Goal: Task Accomplishment & Management: Complete application form

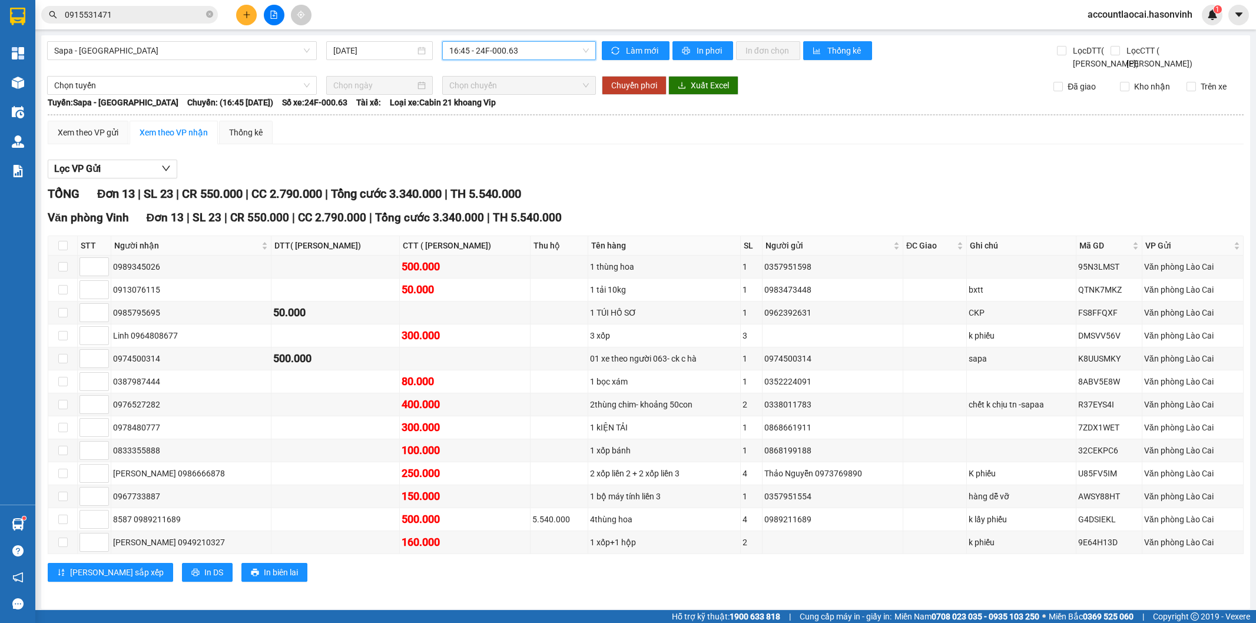
click at [179, 18] on input "0915531471" at bounding box center [134, 14] width 139 height 13
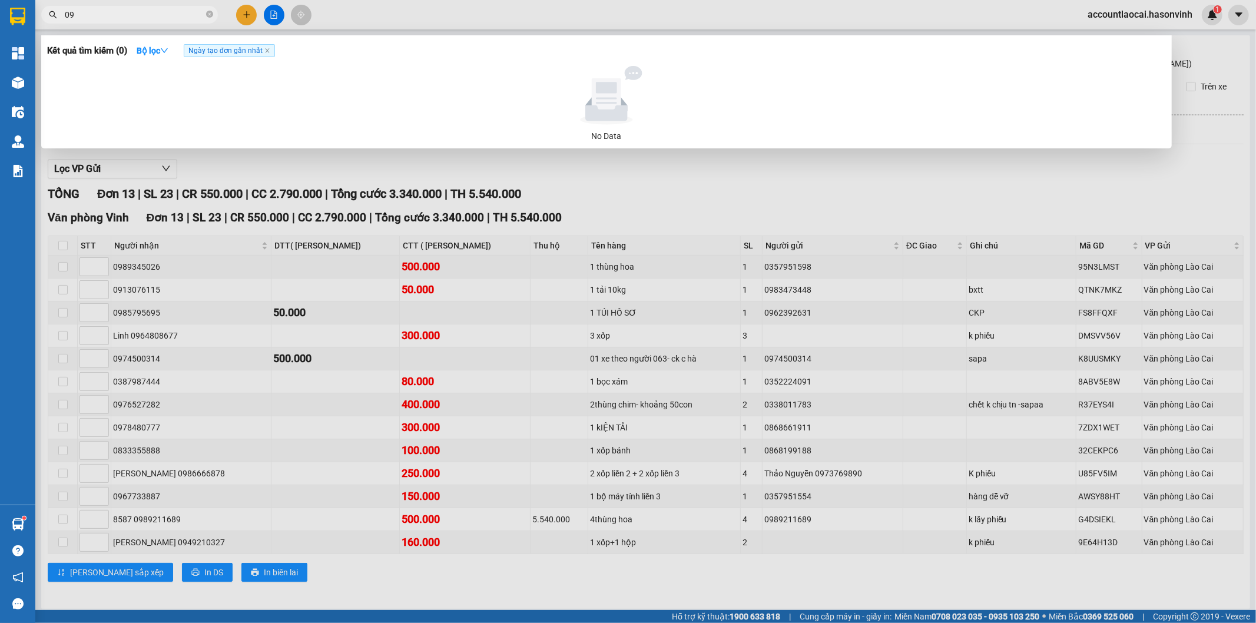
type input "0"
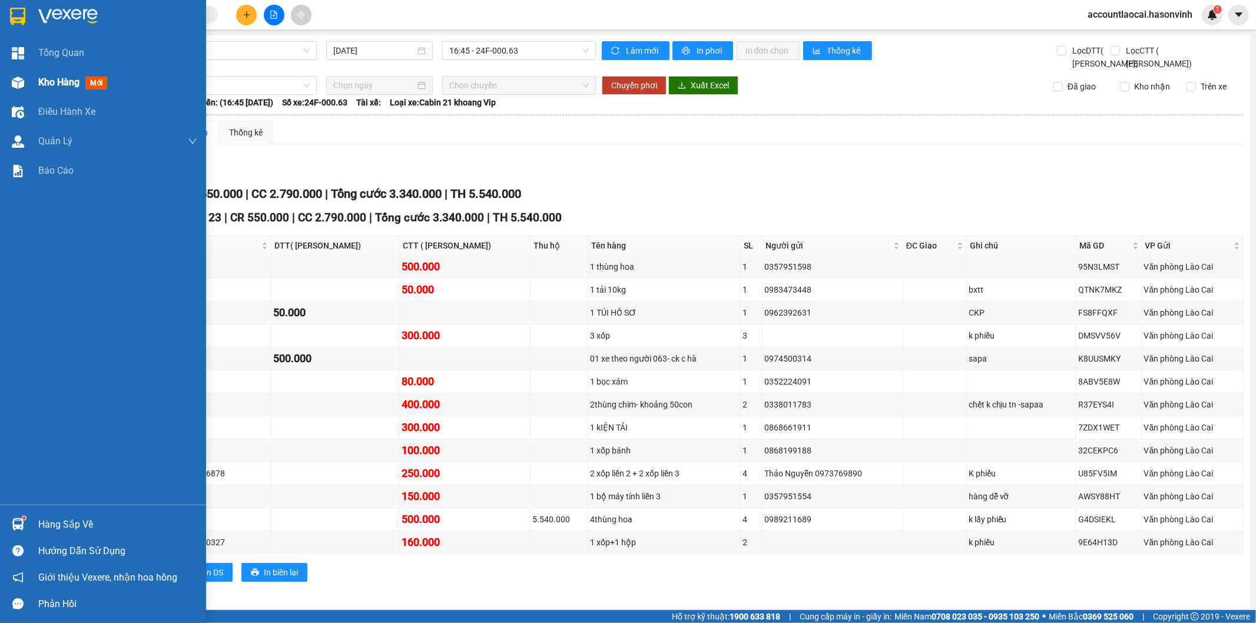
click at [52, 82] on span "Kho hàng" at bounding box center [58, 82] width 41 height 11
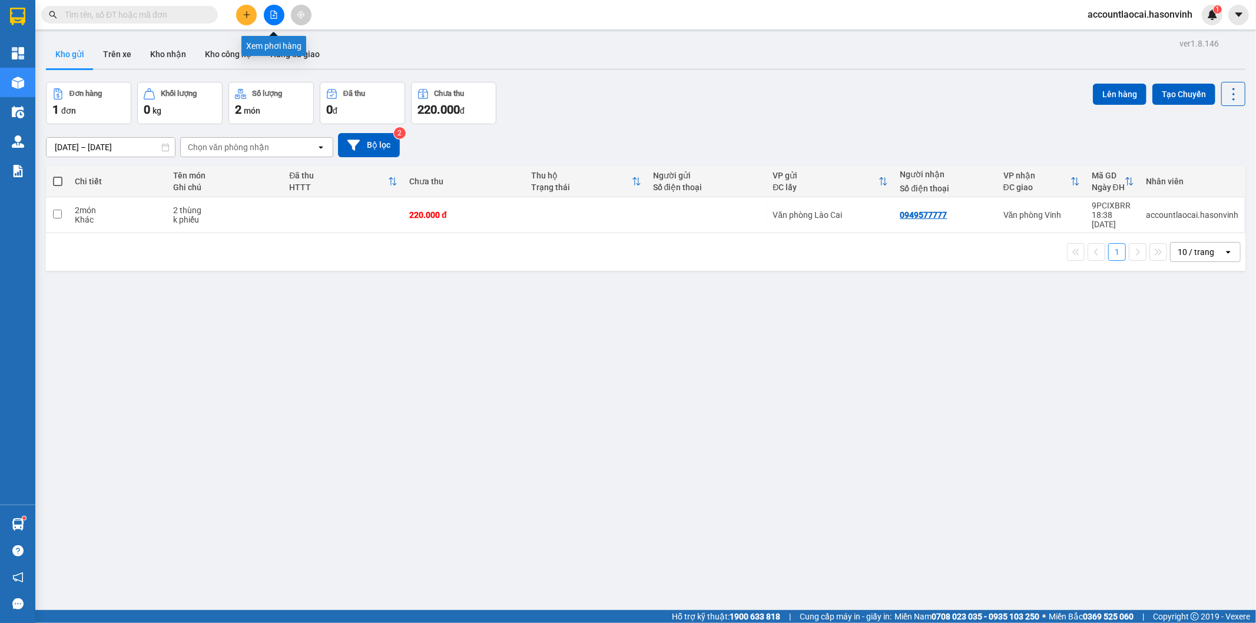
click at [274, 15] on icon "file-add" at bounding box center [274, 15] width 8 height 8
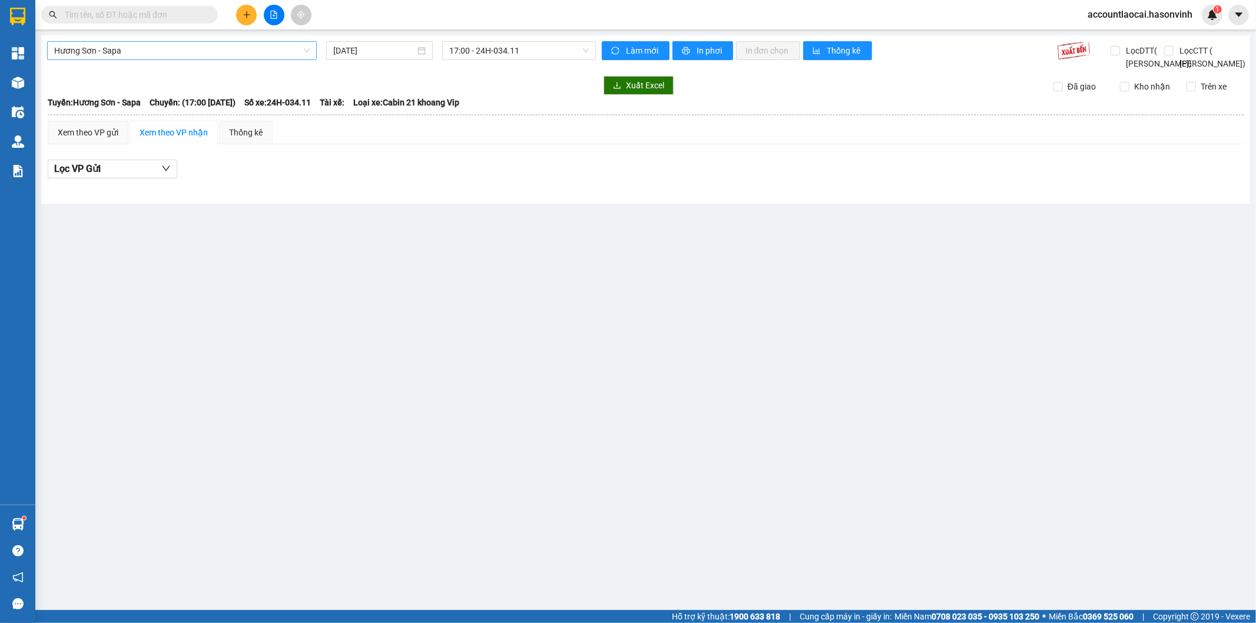
click at [114, 57] on span "Hương Sơn - Sapa" at bounding box center [181, 51] width 255 height 18
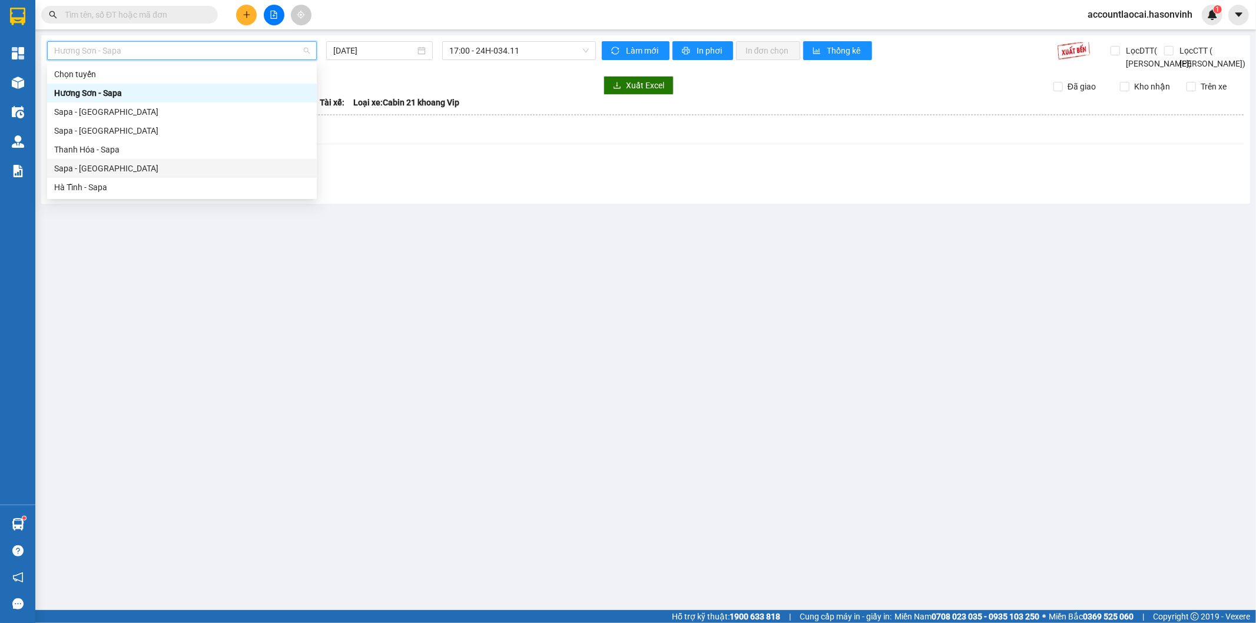
click at [91, 163] on div "Sapa - [GEOGRAPHIC_DATA]" at bounding box center [181, 168] width 255 height 13
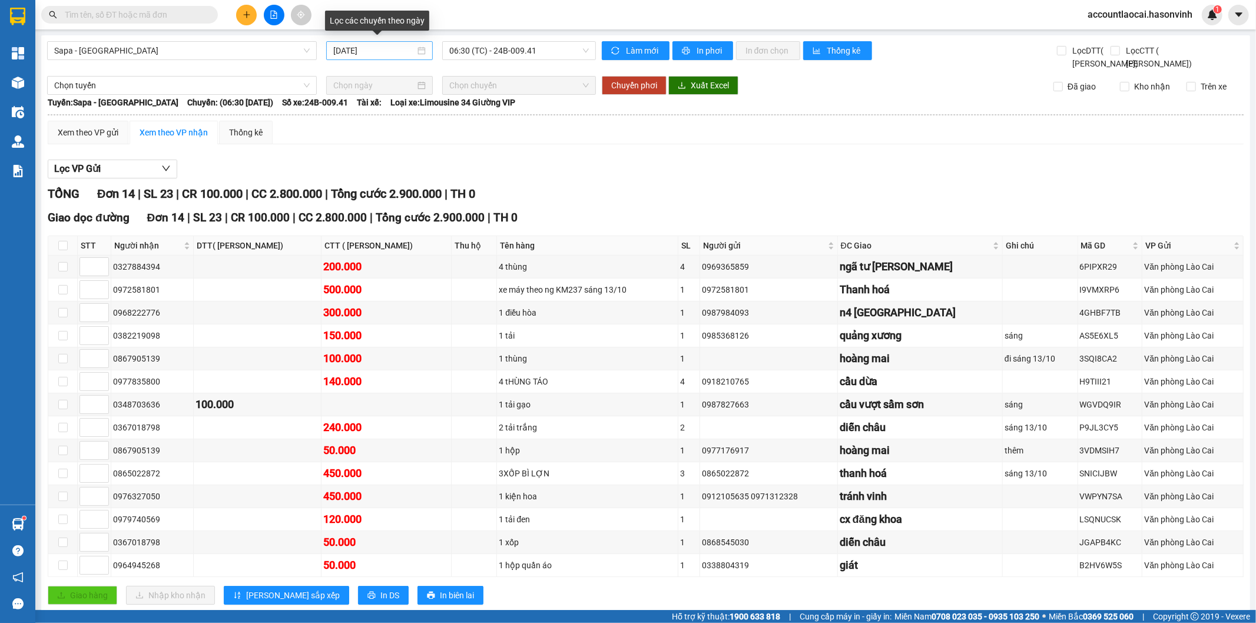
click at [420, 48] on div "[DATE]" at bounding box center [379, 50] width 92 height 13
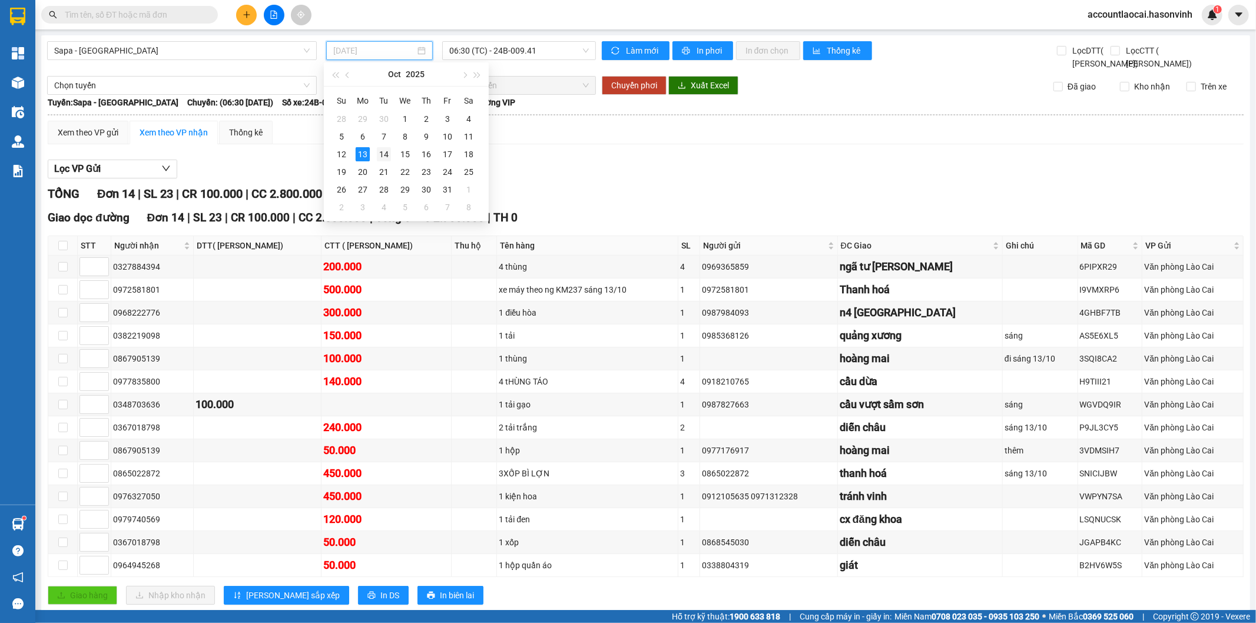
click at [384, 151] on div "14" at bounding box center [384, 154] width 14 height 14
type input "[DATE]"
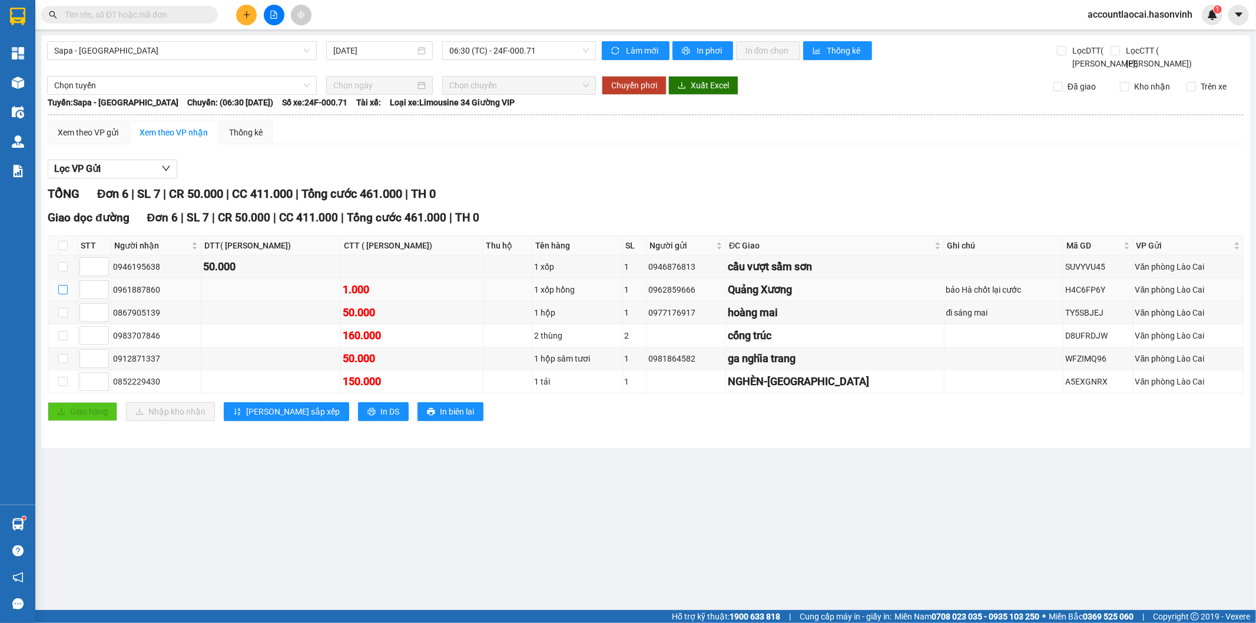
click at [60, 294] on input "checkbox" at bounding box center [62, 289] width 9 height 9
checkbox input "true"
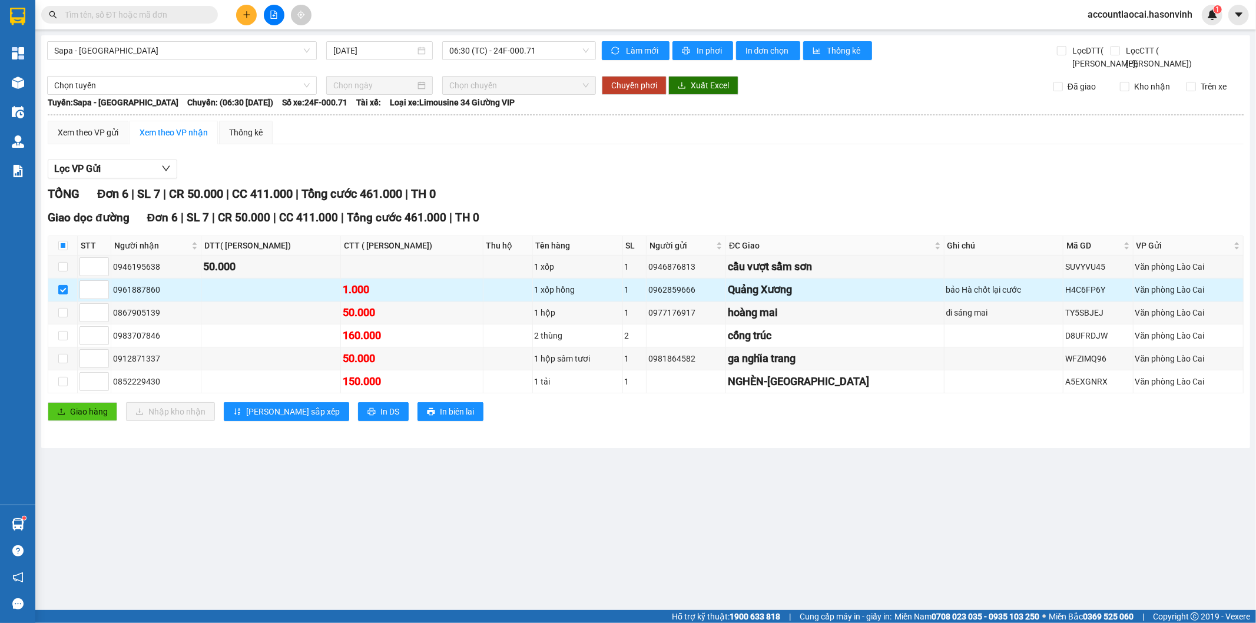
copy div "0962859666"
drag, startPoint x: 733, startPoint y: 303, endPoint x: 684, endPoint y: 304, distance: 49.5
click at [684, 296] on div "0962859666" at bounding box center [685, 289] width 75 height 13
click at [143, 16] on input "text" at bounding box center [134, 14] width 139 height 13
paste input "0962859666"
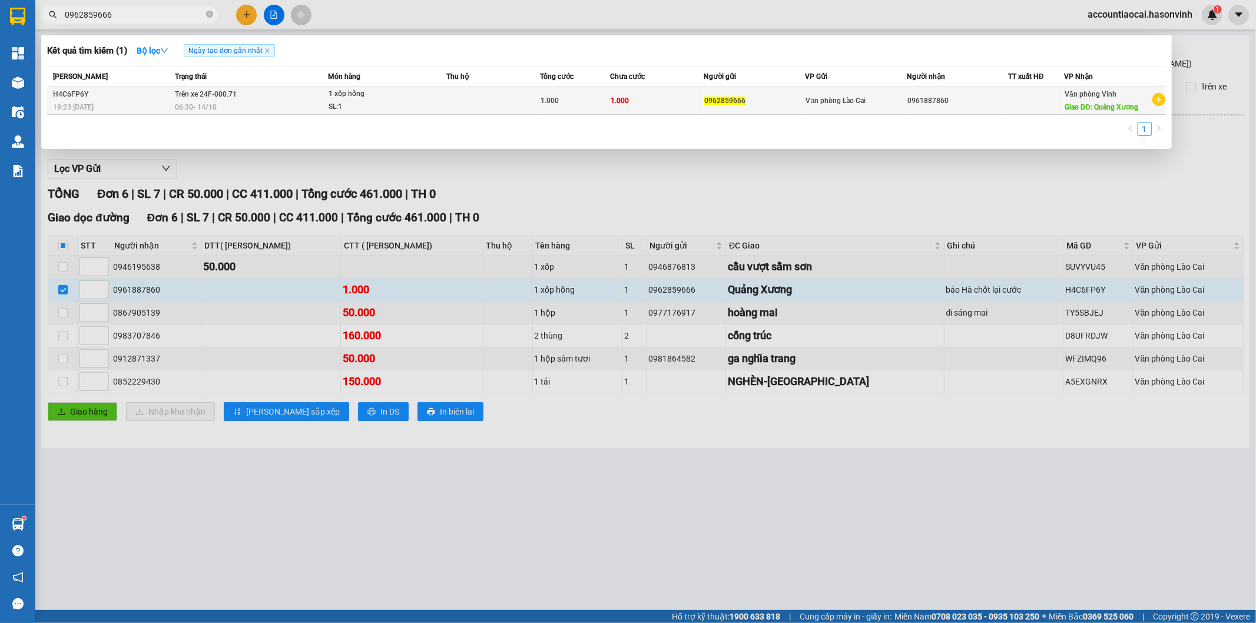
type input "0962859666"
click at [1103, 103] on span "Giao DĐ: Quảng Xương" at bounding box center [1101, 107] width 74 height 8
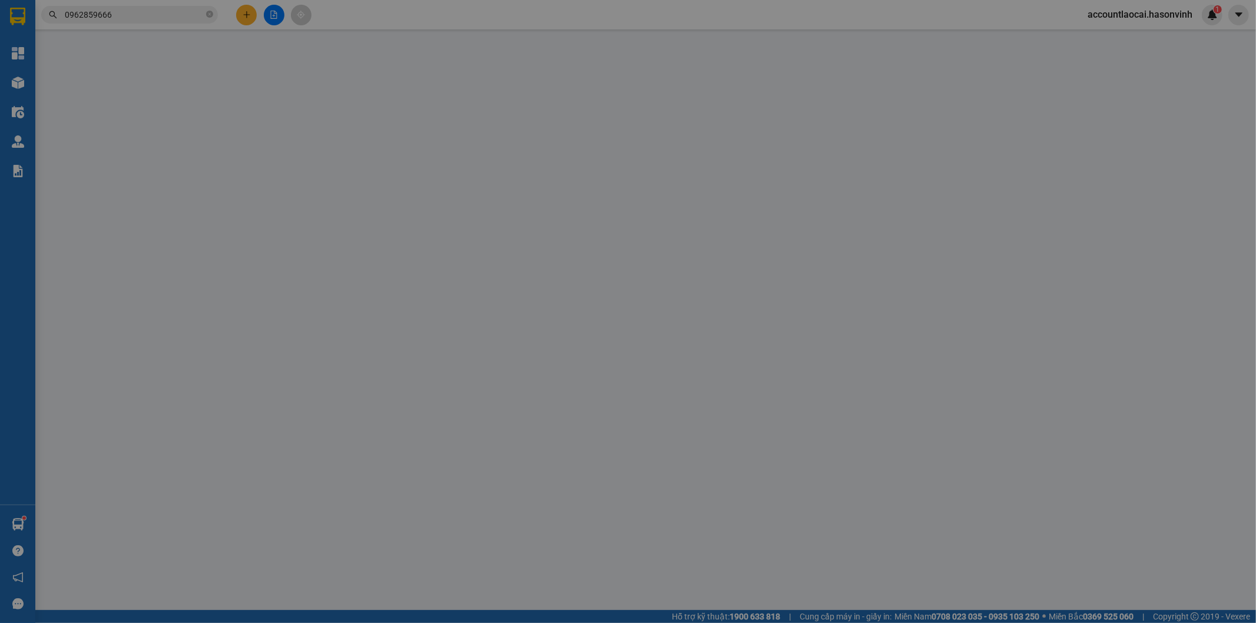
type input "0962859666"
type input "0961887860"
type input "Quảng Xương"
type input "0"
type input "1.000"
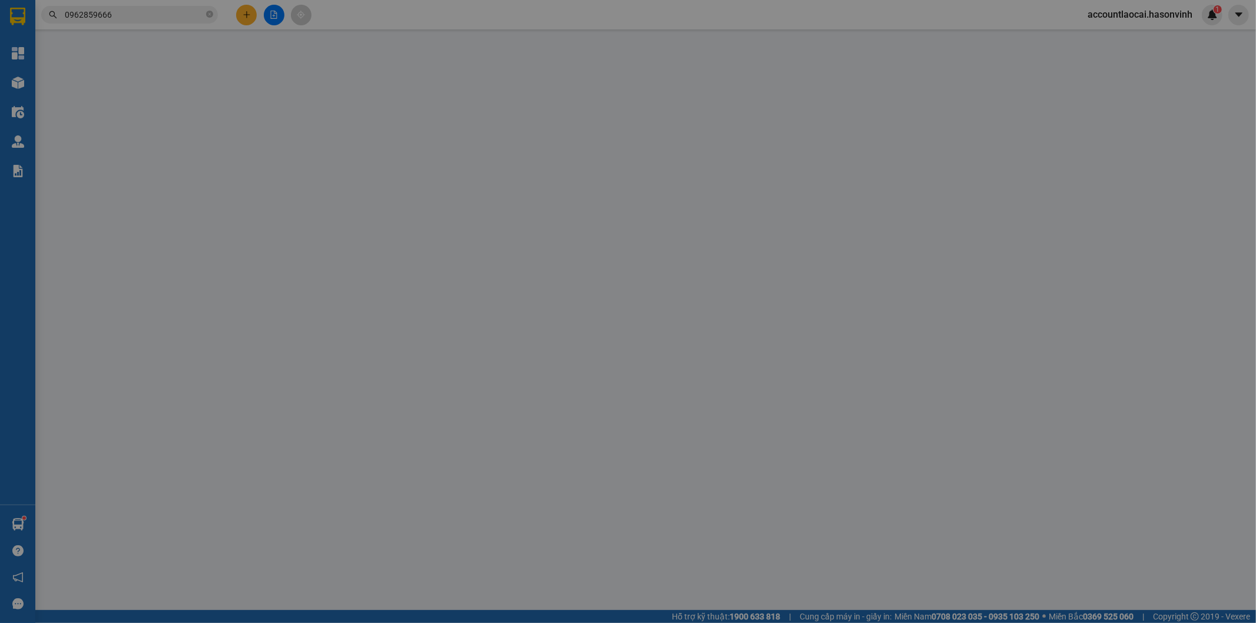
type input "1.000"
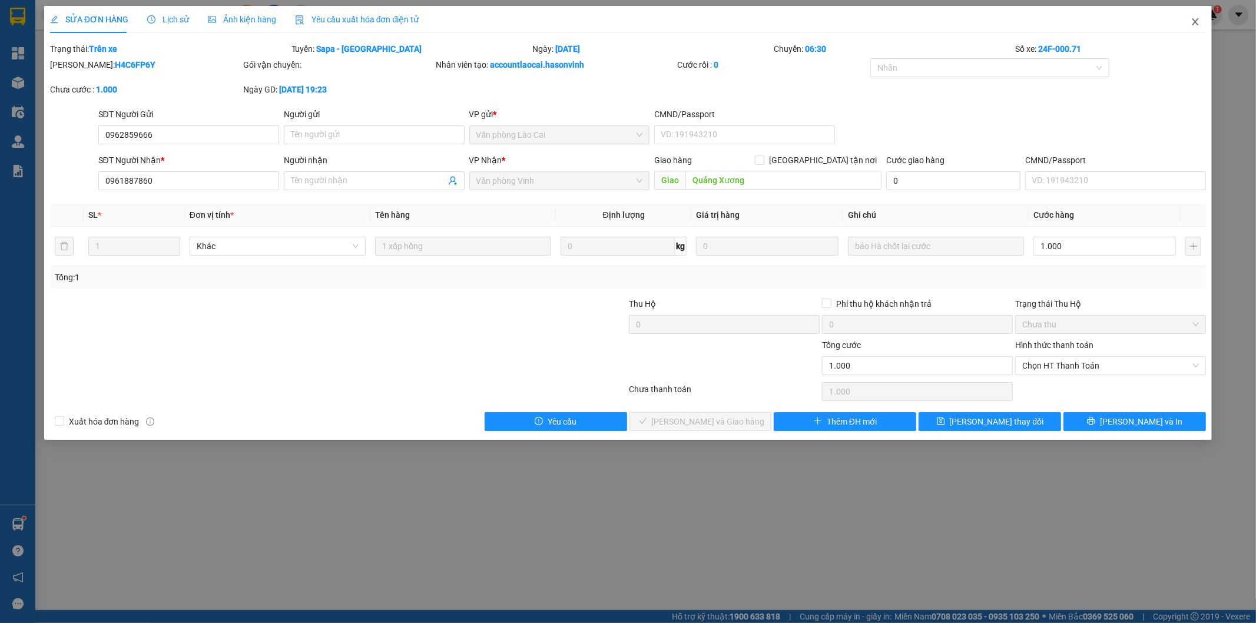
click at [1196, 22] on icon "close" at bounding box center [1195, 21] width 6 height 7
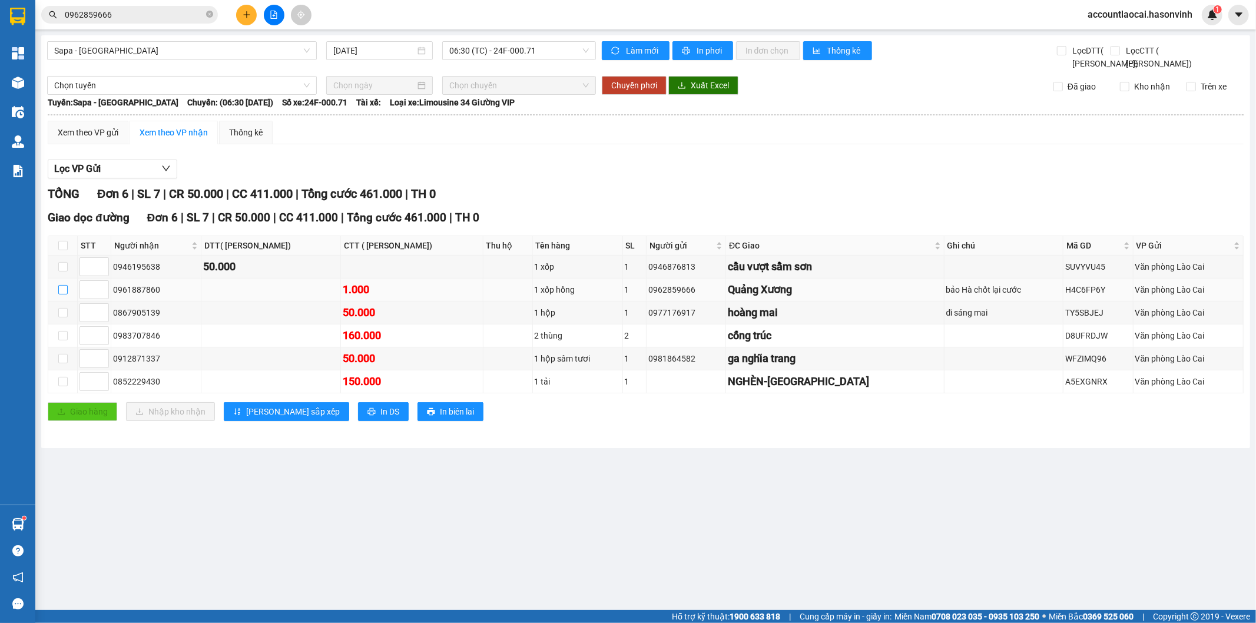
click at [60, 294] on input "checkbox" at bounding box center [62, 289] width 9 height 9
checkbox input "true"
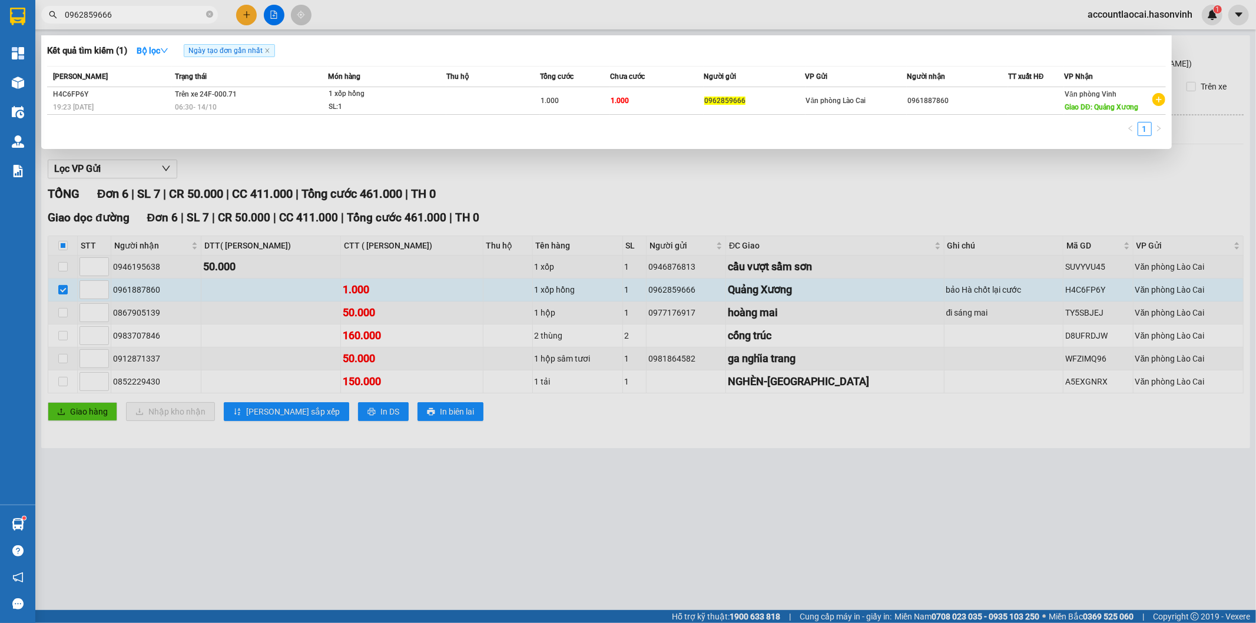
click at [118, 16] on input "0962859666" at bounding box center [134, 14] width 139 height 13
click at [834, 99] on span "Văn phòng Lào Cai" at bounding box center [836, 101] width 60 height 8
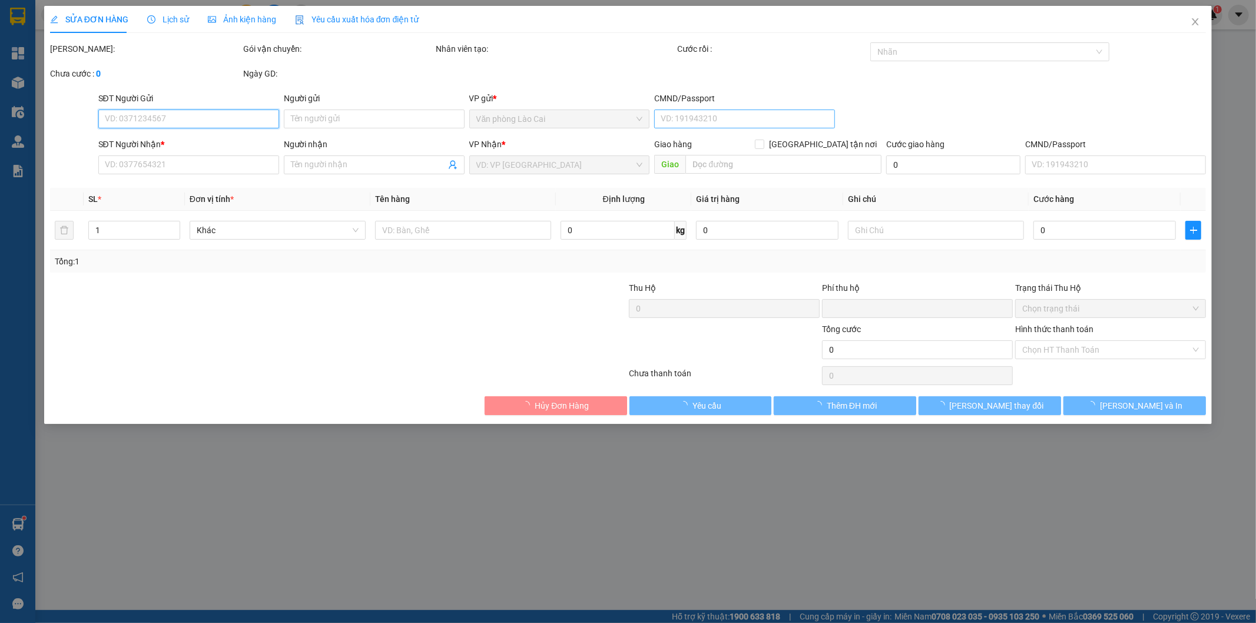
type input "0962859666"
type input "0961887860"
type input "Quảng Xương"
type input "0"
type input "1.000"
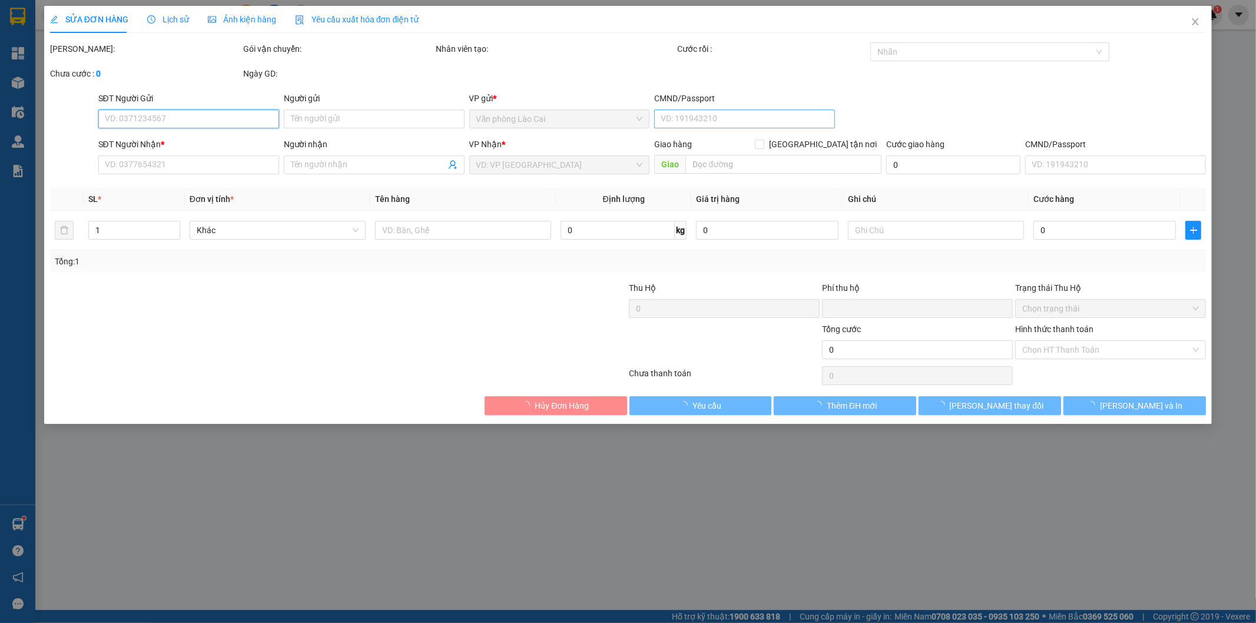
type input "1.000"
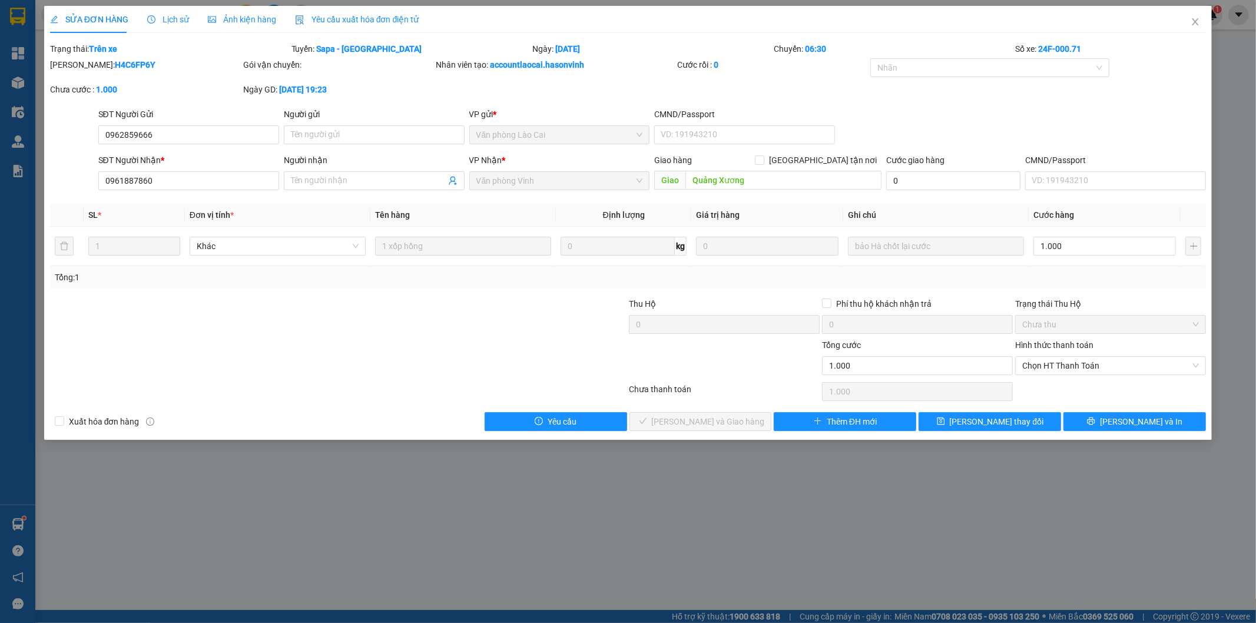
click at [68, 19] on span "SỬA ĐƠN HÀNG" at bounding box center [89, 19] width 78 height 9
click at [55, 18] on icon "edit" at bounding box center [54, 19] width 8 height 8
click at [79, 20] on span "SỬA ĐƠN HÀNG" at bounding box center [89, 19] width 78 height 9
click at [1197, 21] on icon "close" at bounding box center [1194, 21] width 9 height 9
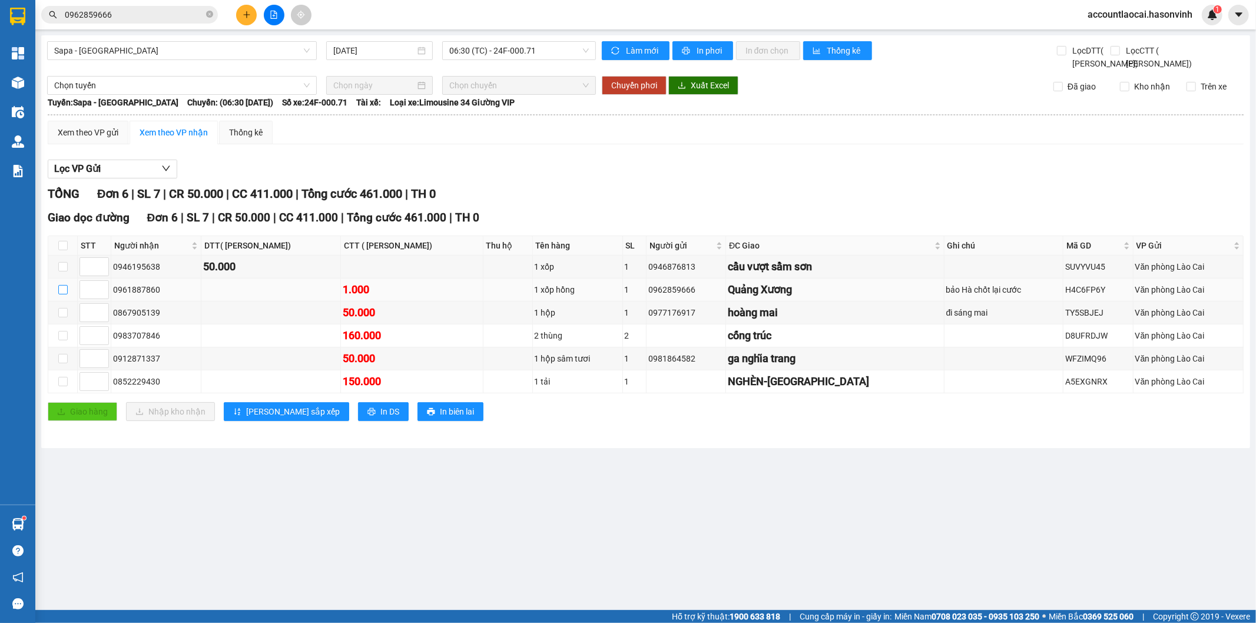
click at [59, 296] on label at bounding box center [62, 289] width 9 height 13
click at [59, 294] on input "checkbox" at bounding box center [62, 289] width 9 height 9
checkbox input "true"
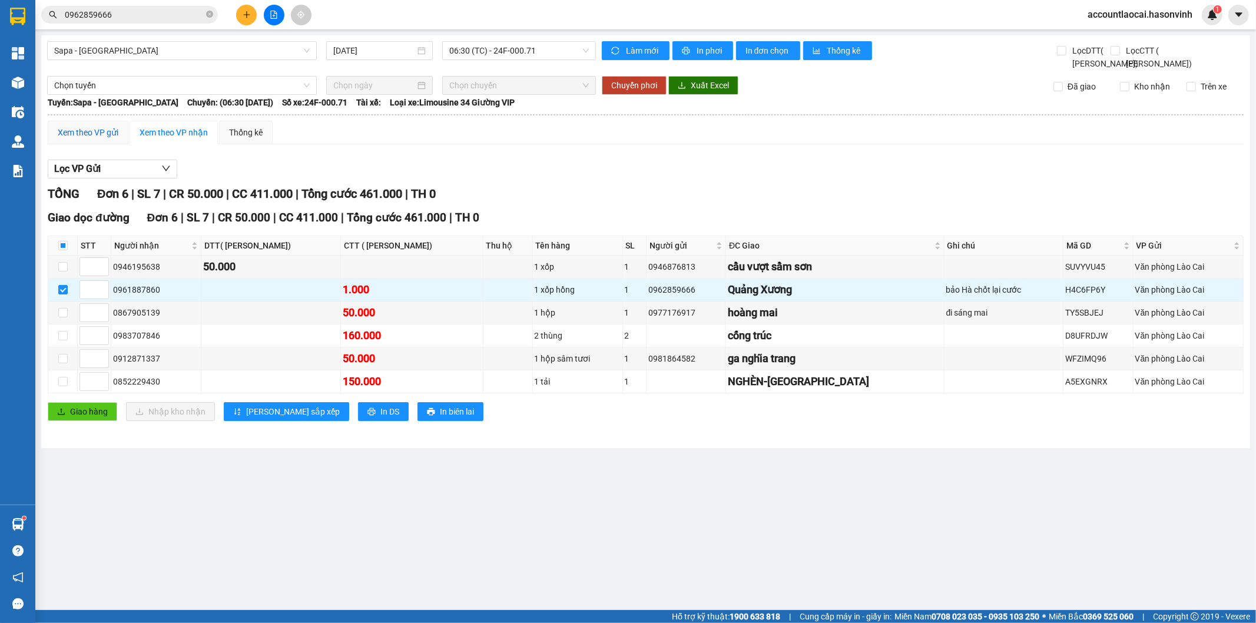
click at [97, 139] on div "Xem theo VP gửi" at bounding box center [88, 132] width 61 height 13
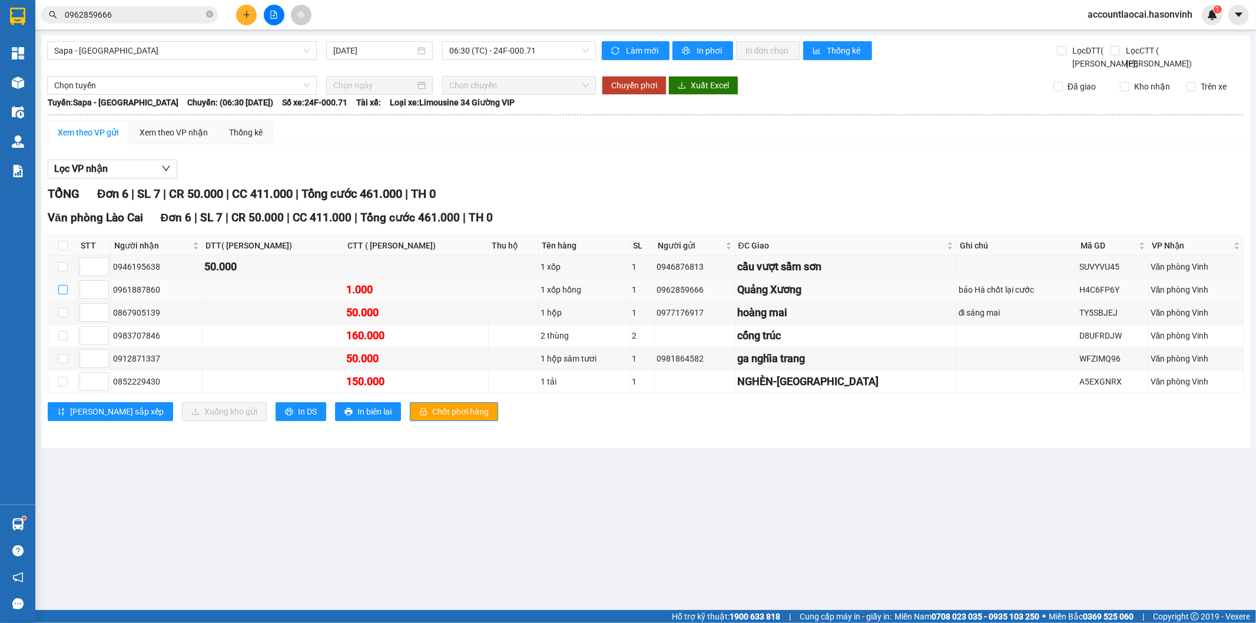
click at [64, 294] on input "checkbox" at bounding box center [62, 289] width 9 height 9
checkbox input "true"
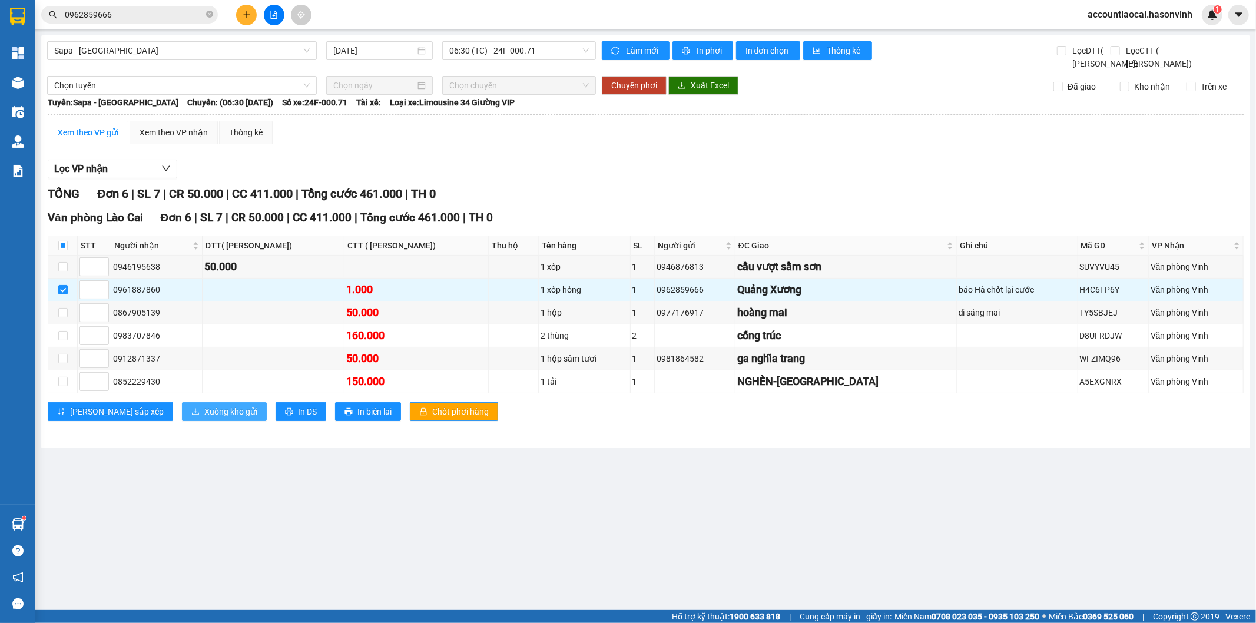
click at [204, 418] on span "Xuống kho gửi" at bounding box center [230, 411] width 53 height 13
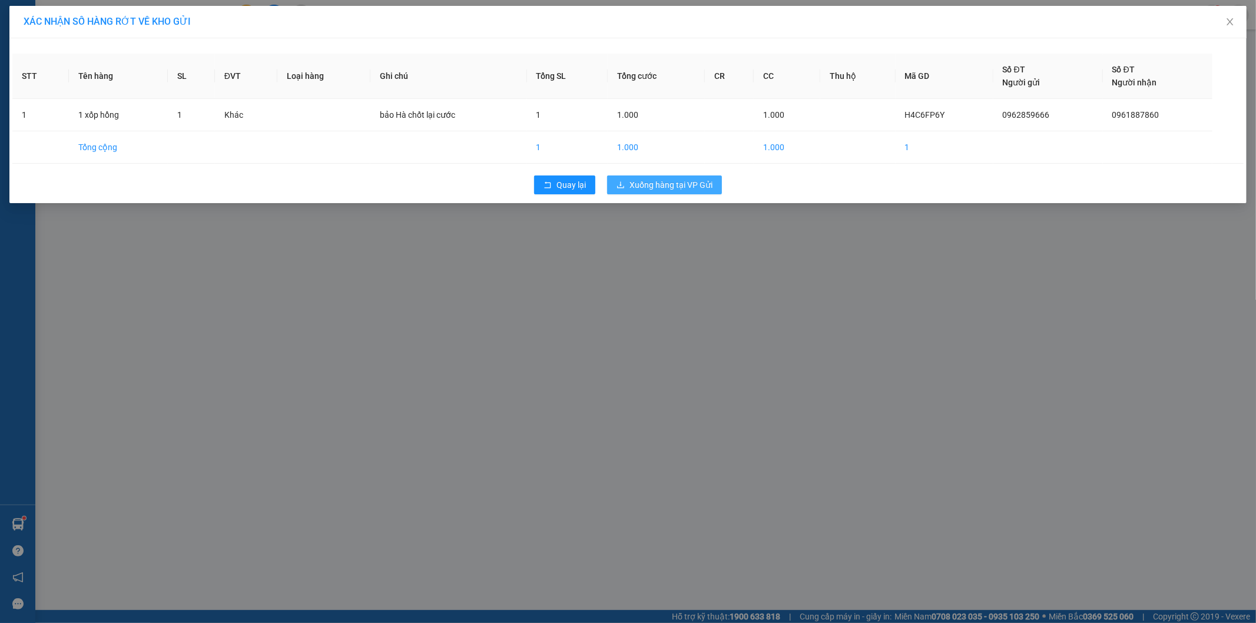
click at [638, 186] on span "Xuống hàng tại VP Gửi" at bounding box center [670, 184] width 83 height 13
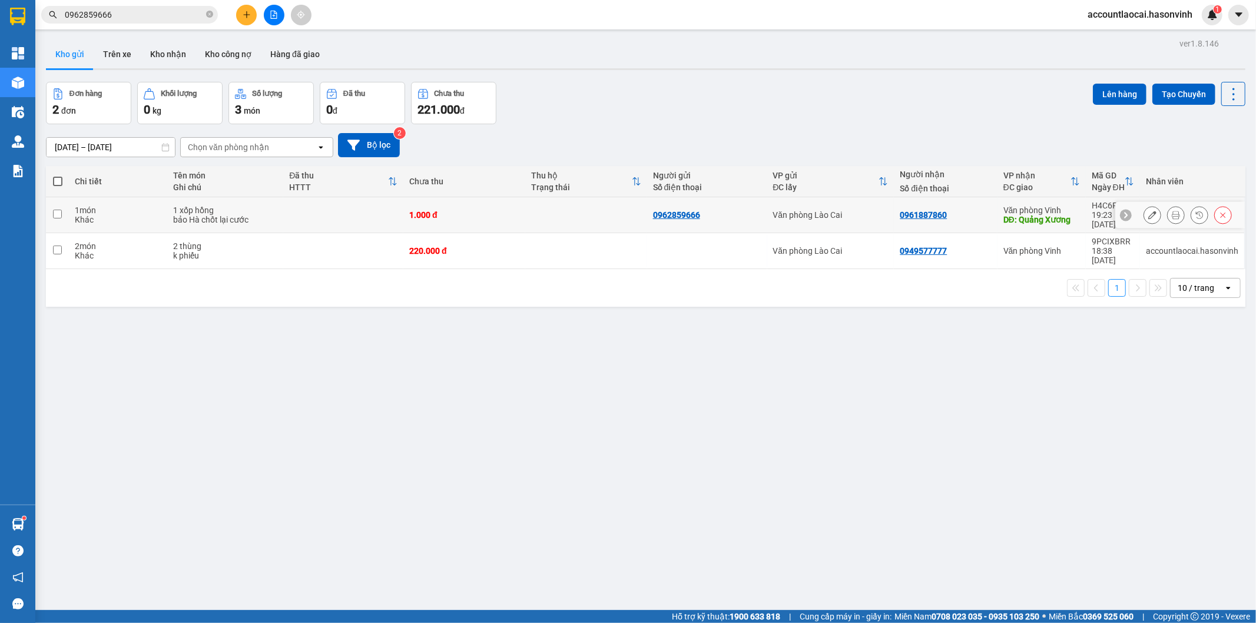
click at [55, 210] on input "checkbox" at bounding box center [57, 214] width 9 height 9
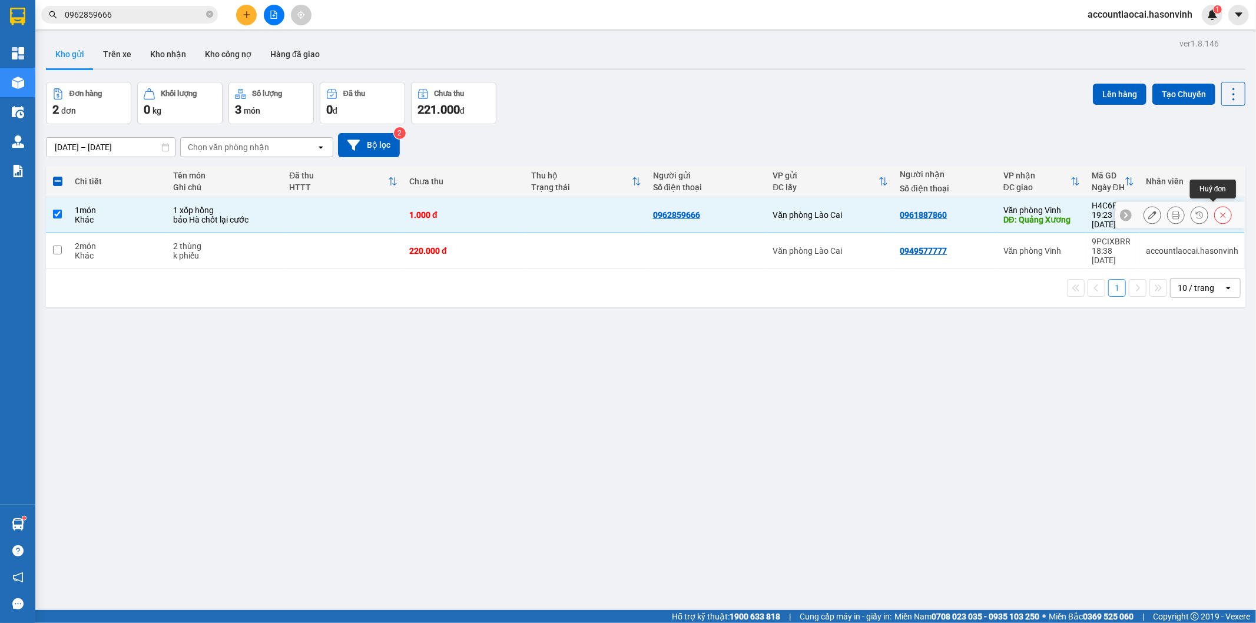
click at [1220, 213] on icon at bounding box center [1222, 215] width 5 height 5
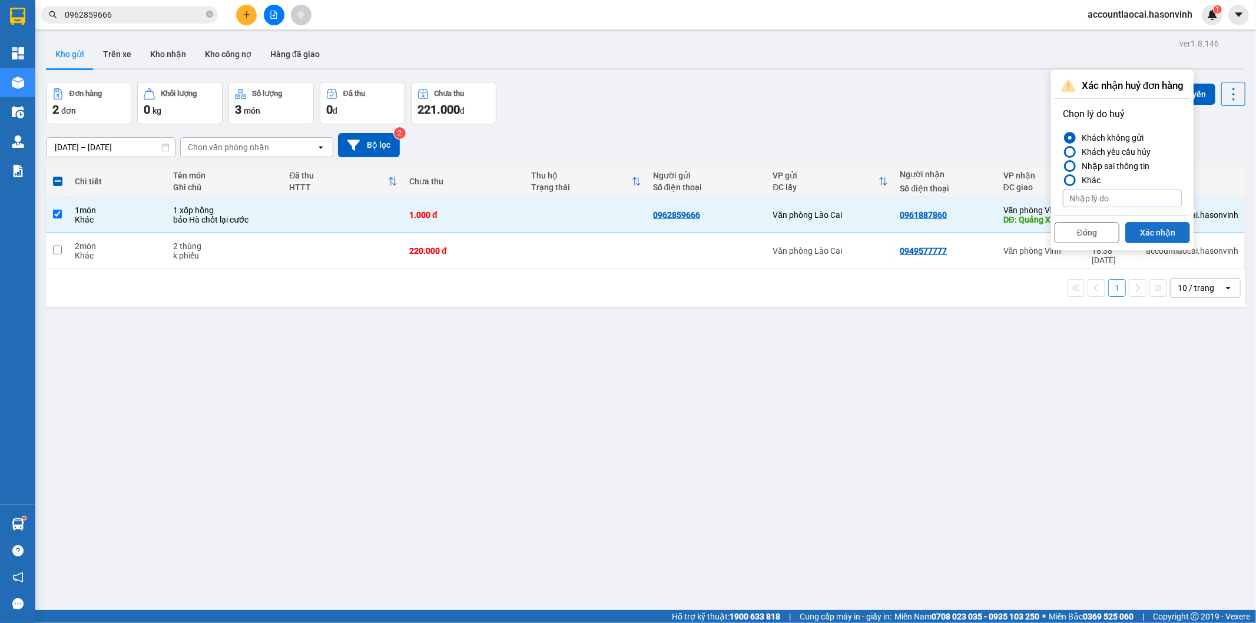
click at [1162, 236] on button "Xác nhận" at bounding box center [1157, 232] width 65 height 21
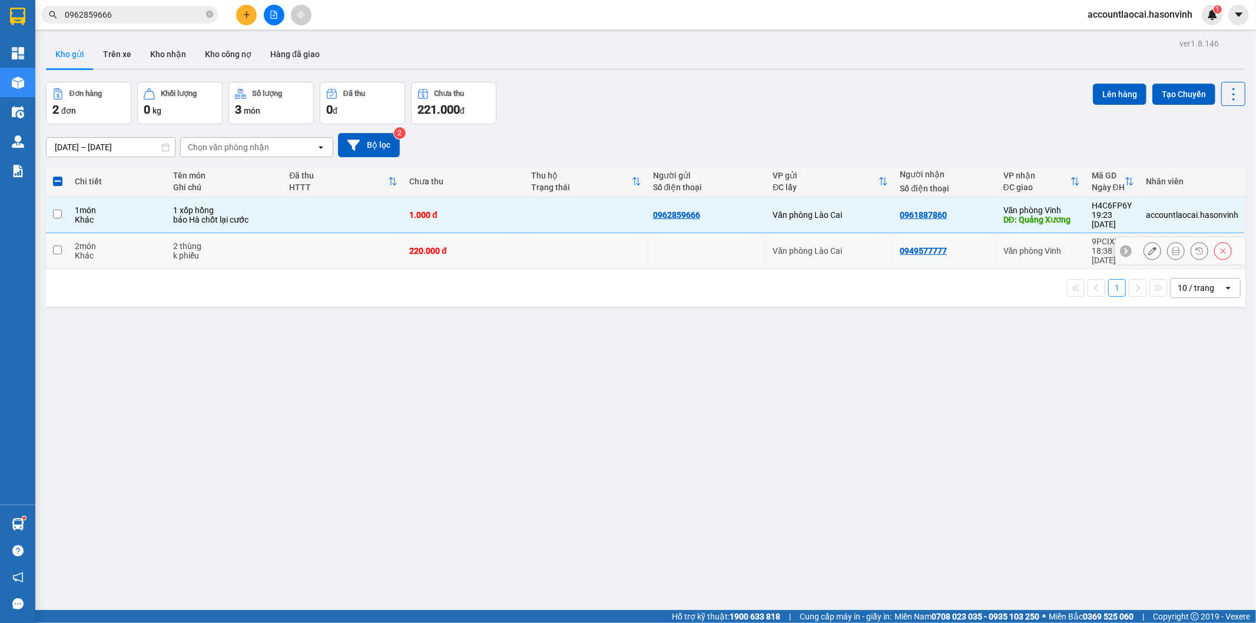
checkbox input "false"
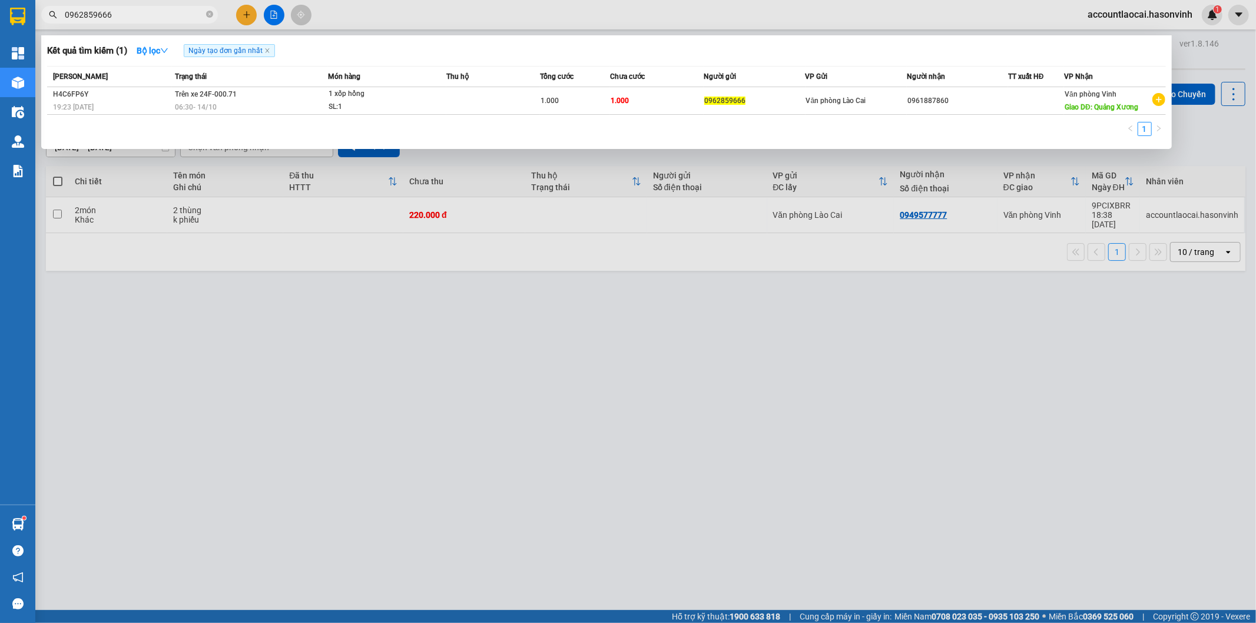
drag, startPoint x: 127, startPoint y: 14, endPoint x: 56, endPoint y: 18, distance: 70.8
click at [56, 18] on div "0962859666" at bounding box center [115, 15] width 230 height 18
click at [248, 12] on div at bounding box center [628, 311] width 1256 height 623
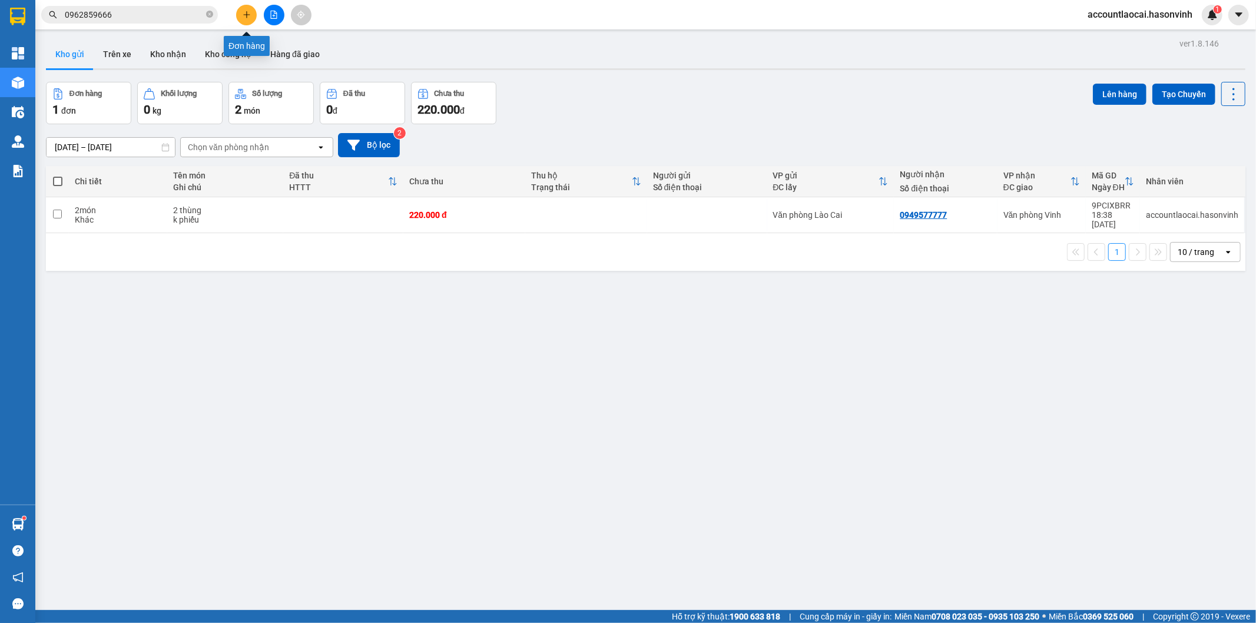
click at [244, 9] on button at bounding box center [246, 15] width 21 height 21
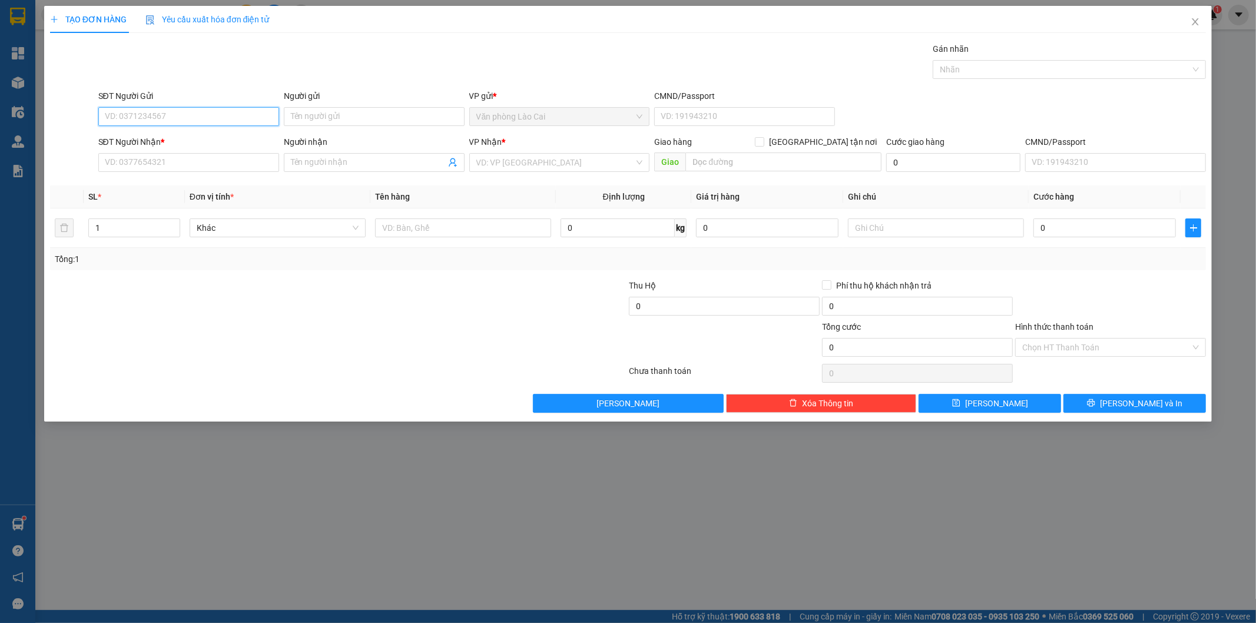
paste input "0962859666"
type input "0962859666"
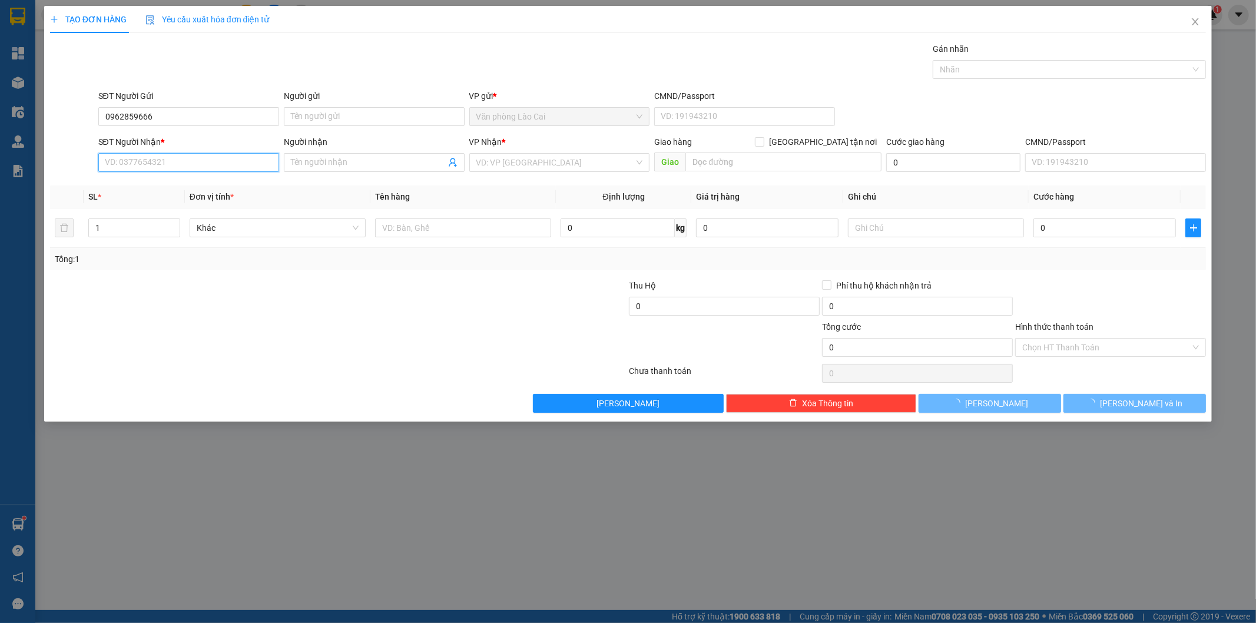
click at [170, 161] on input "SĐT Người Nhận *" at bounding box center [188, 162] width 181 height 19
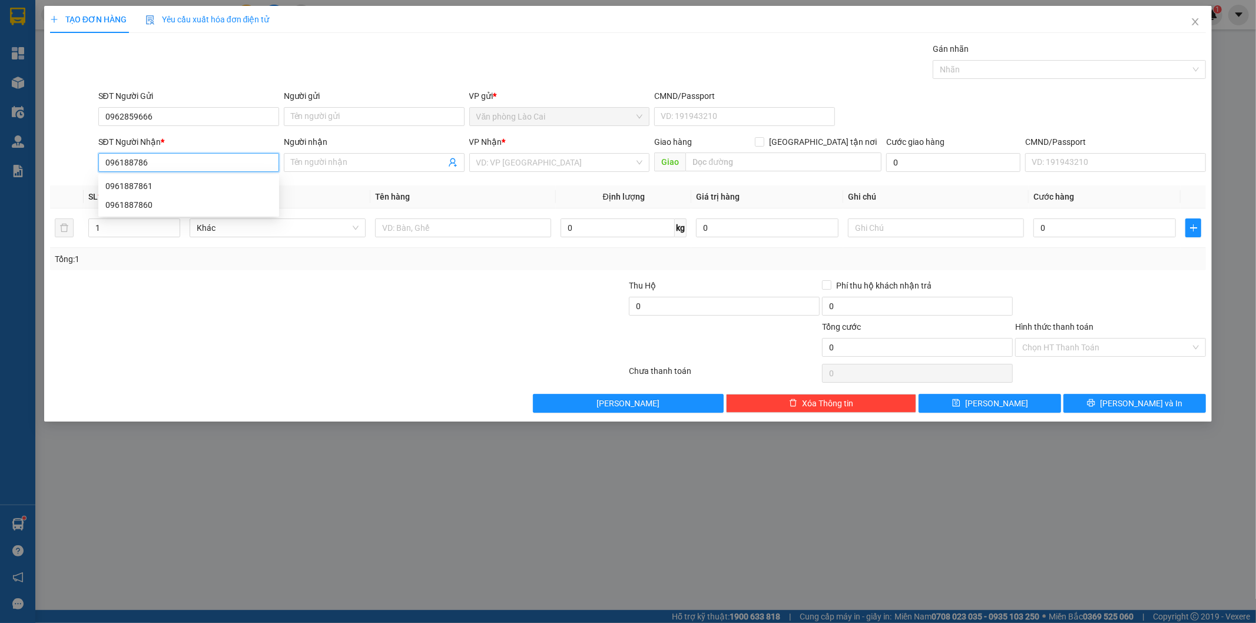
type input "0961887860"
click at [157, 185] on div "0961887860" at bounding box center [188, 186] width 167 height 13
type input "Quãng xương"
type input "50.000"
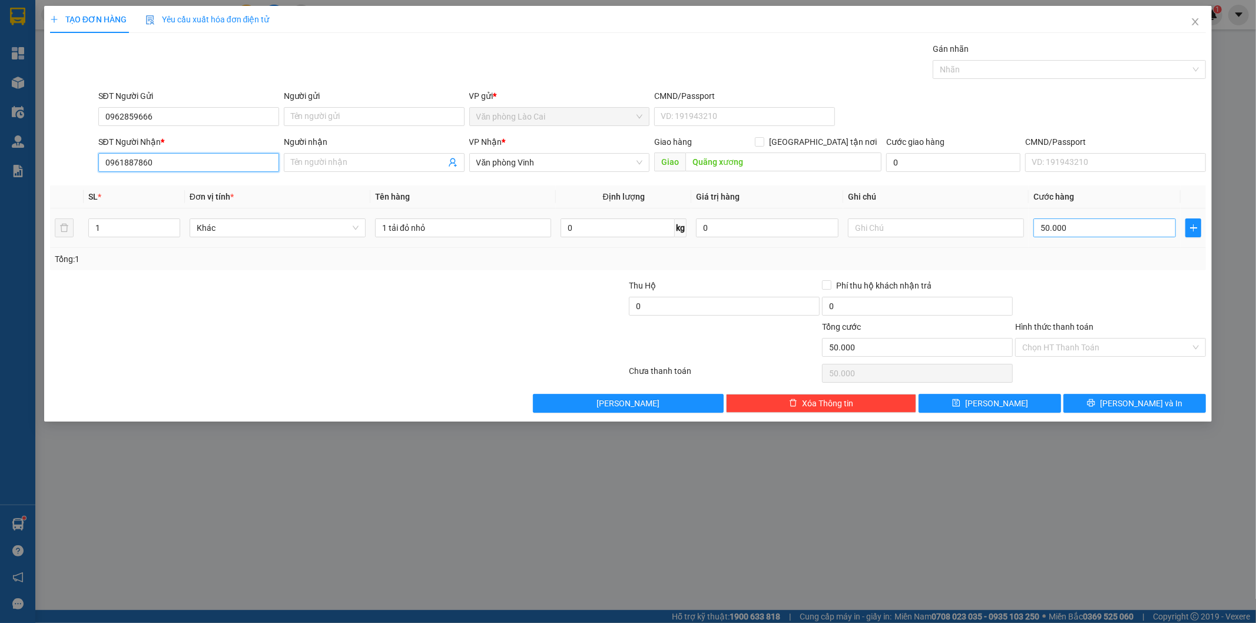
type input "0961887860"
click at [1081, 225] on input "50.000" at bounding box center [1104, 227] width 142 height 19
type input "1"
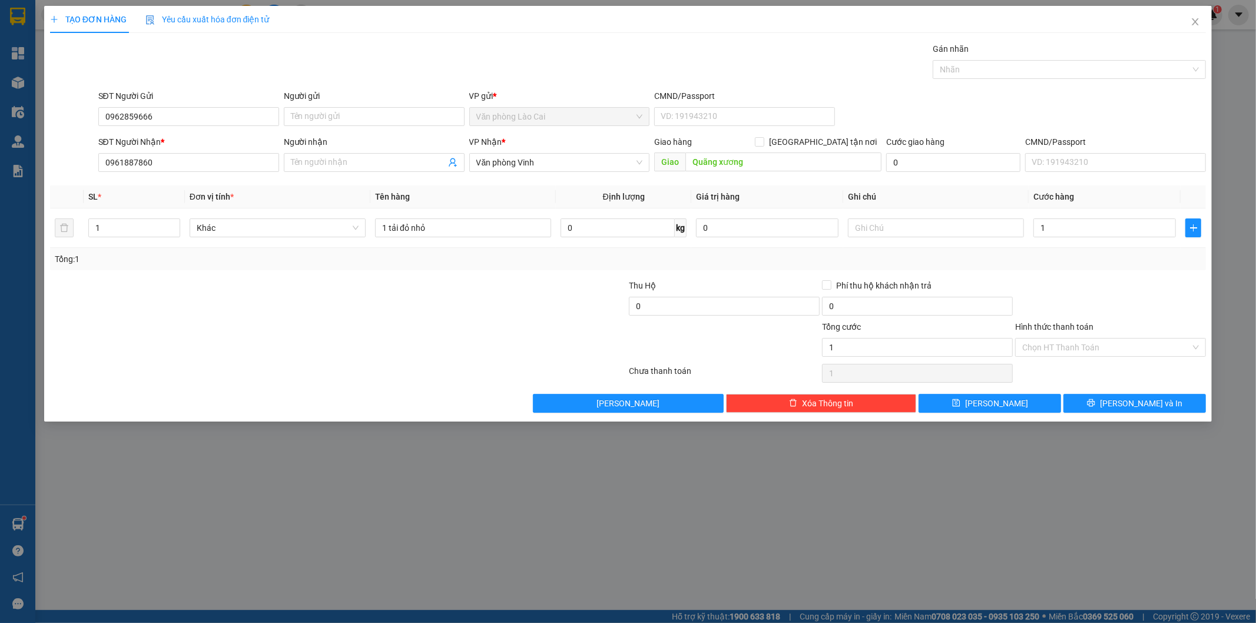
type input "1.000"
click at [1091, 272] on div "Transit Pickup Surcharge Ids Transit Deliver Surcharge Ids Transit Deliver Surc…" at bounding box center [628, 227] width 1156 height 370
drag, startPoint x: 430, startPoint y: 227, endPoint x: 390, endPoint y: 227, distance: 40.6
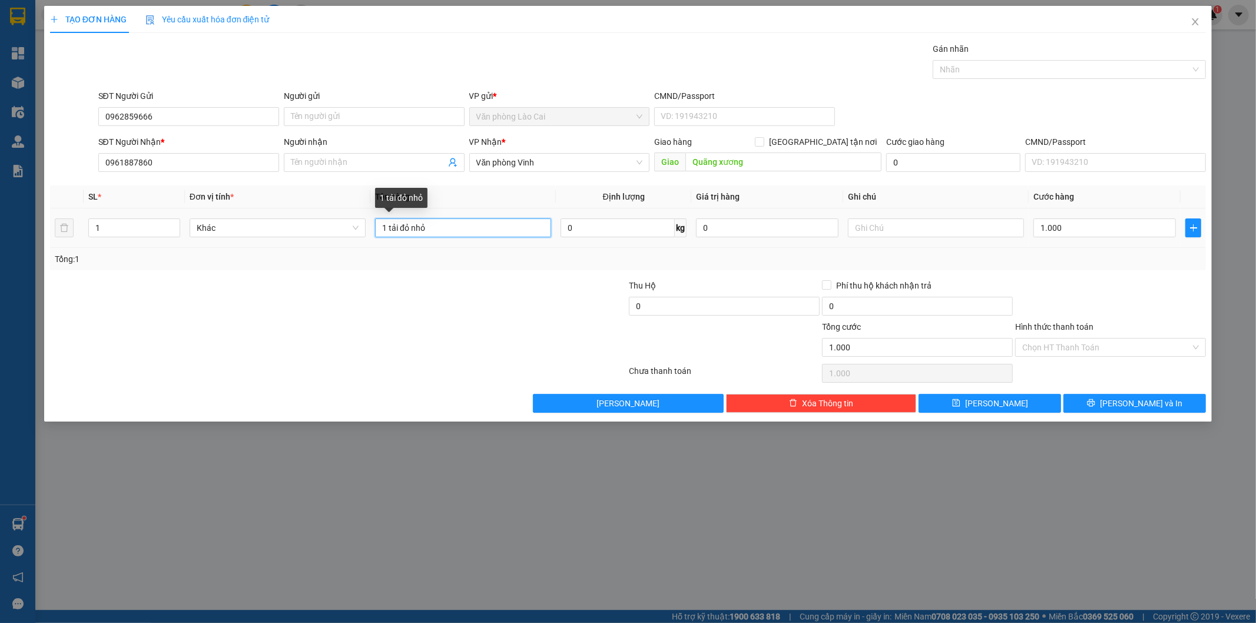
click at [390, 227] on input "1 tải đỏ nhỏ" at bounding box center [463, 227] width 176 height 19
type input "1 Xốp Hồng"
click at [886, 231] on input "text" at bounding box center [936, 227] width 176 height 19
type input "[PERSON_NAME]"
click at [686, 310] on input "0" at bounding box center [724, 306] width 191 height 19
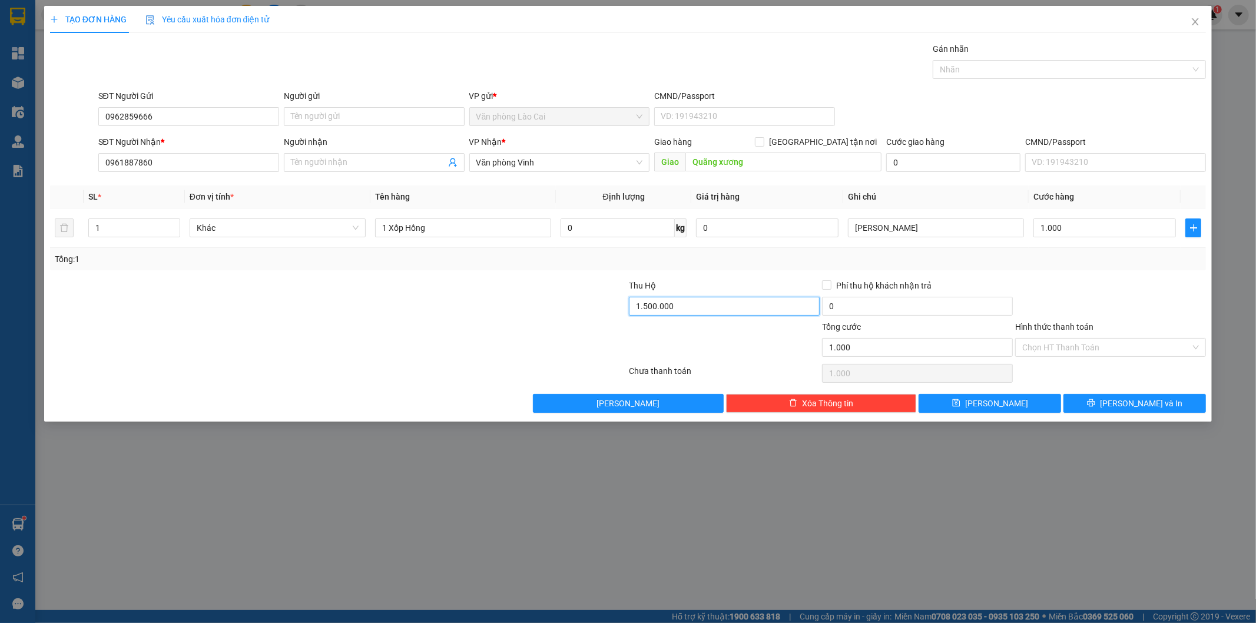
type input "1.500.000"
type input "30.000"
click at [1181, 290] on div at bounding box center [1110, 299] width 193 height 41
click at [829, 287] on input "Phí thu hộ khách nhận trả" at bounding box center [826, 284] width 8 height 8
checkbox input "true"
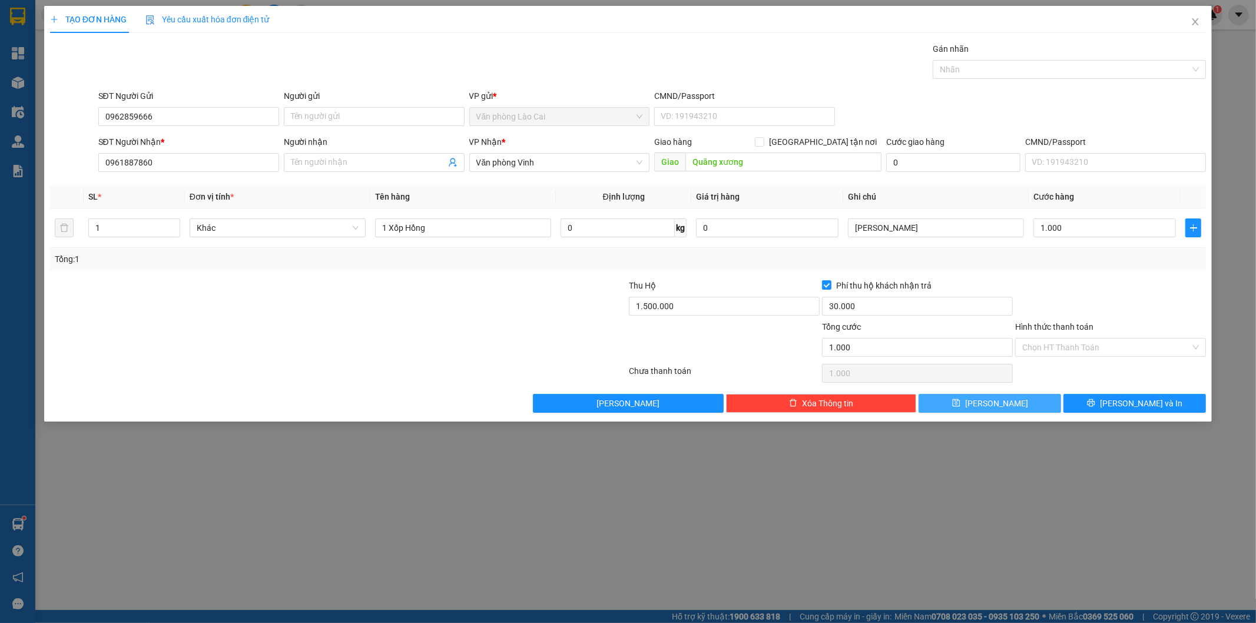
click at [1032, 400] on button "[PERSON_NAME]" at bounding box center [989, 403] width 142 height 19
type input "0"
checkbox input "false"
type input "0"
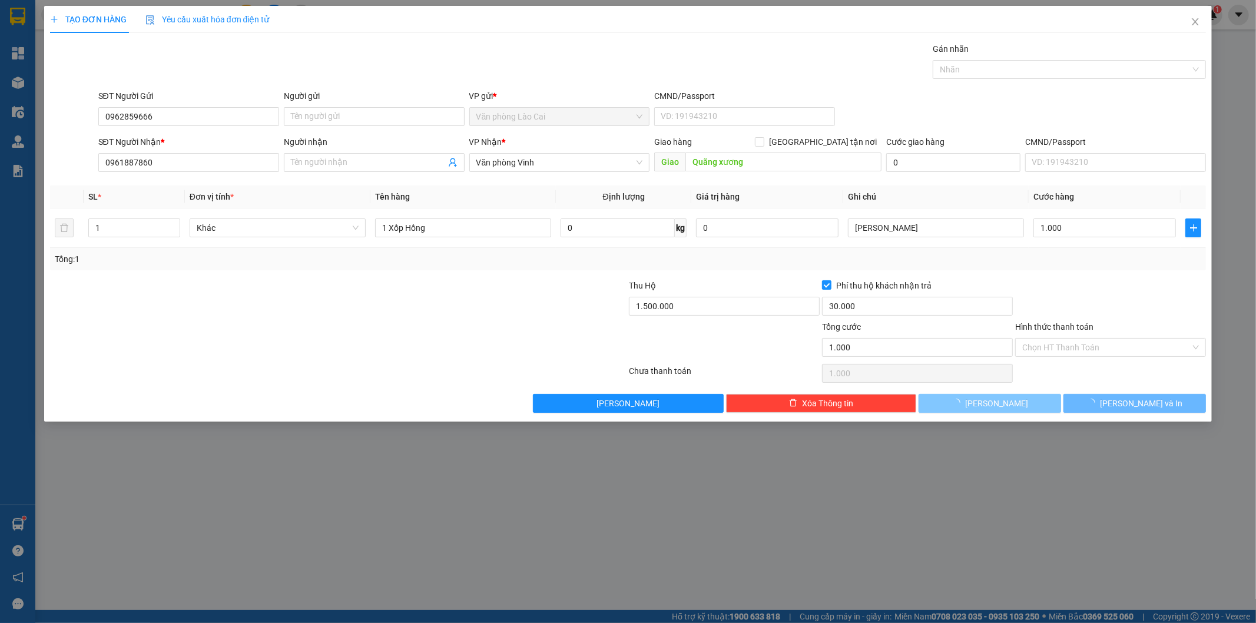
type input "0"
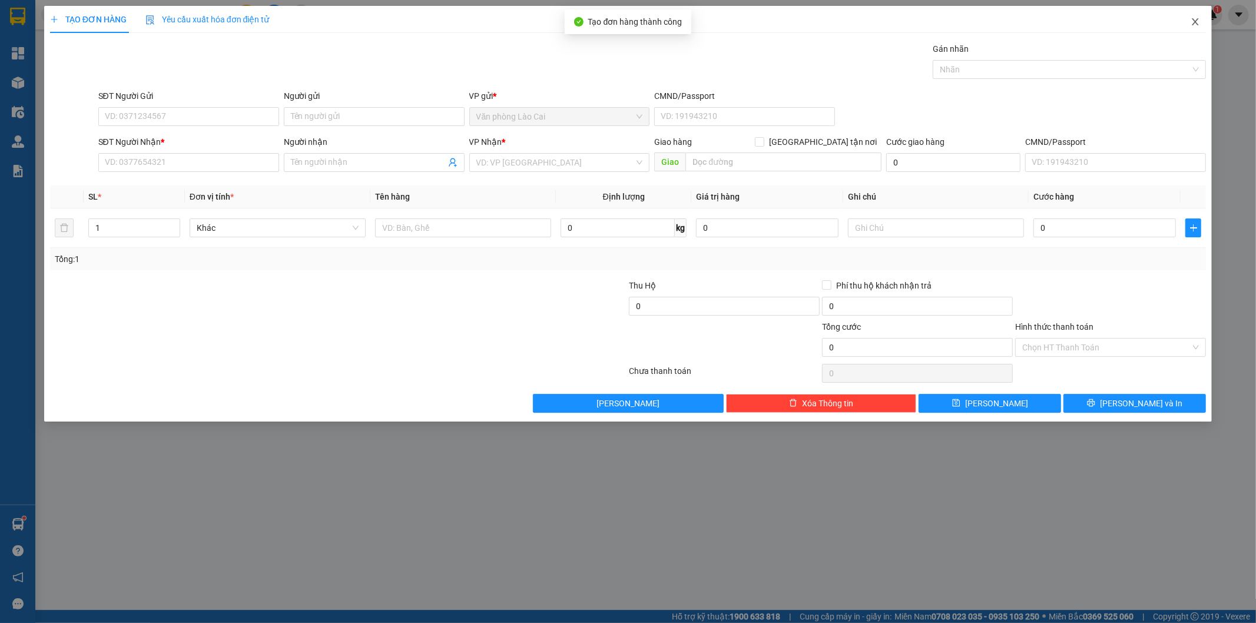
click at [1197, 21] on icon "close" at bounding box center [1194, 21] width 9 height 9
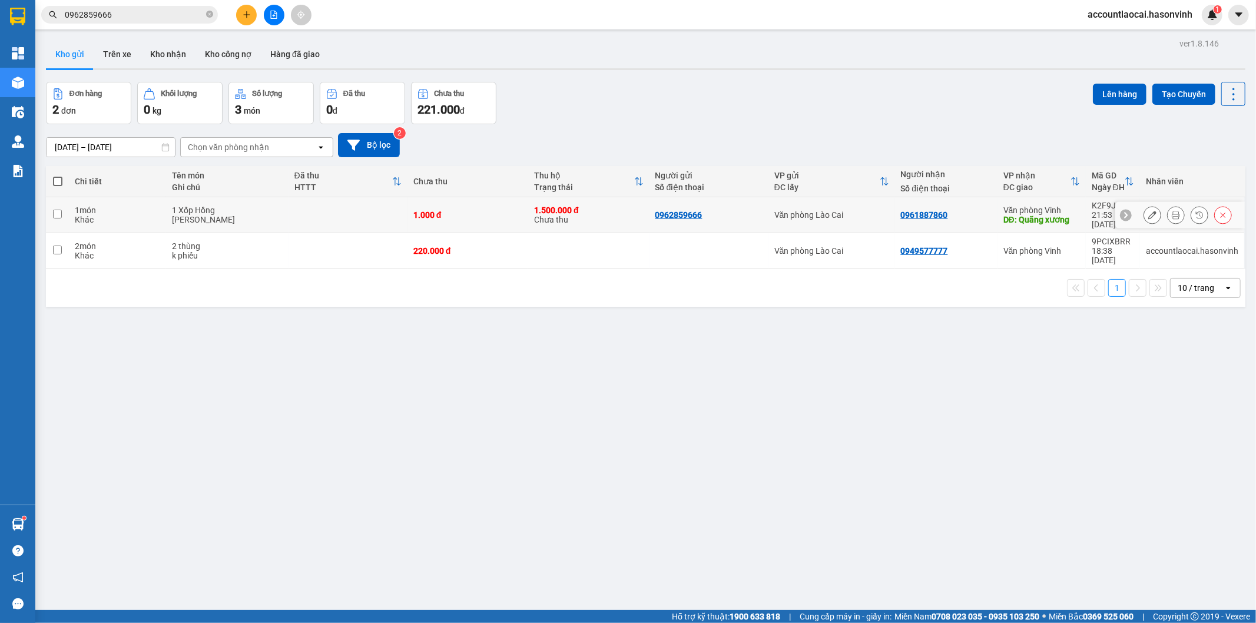
click at [57, 210] on input "checkbox" at bounding box center [57, 214] width 9 height 9
checkbox input "true"
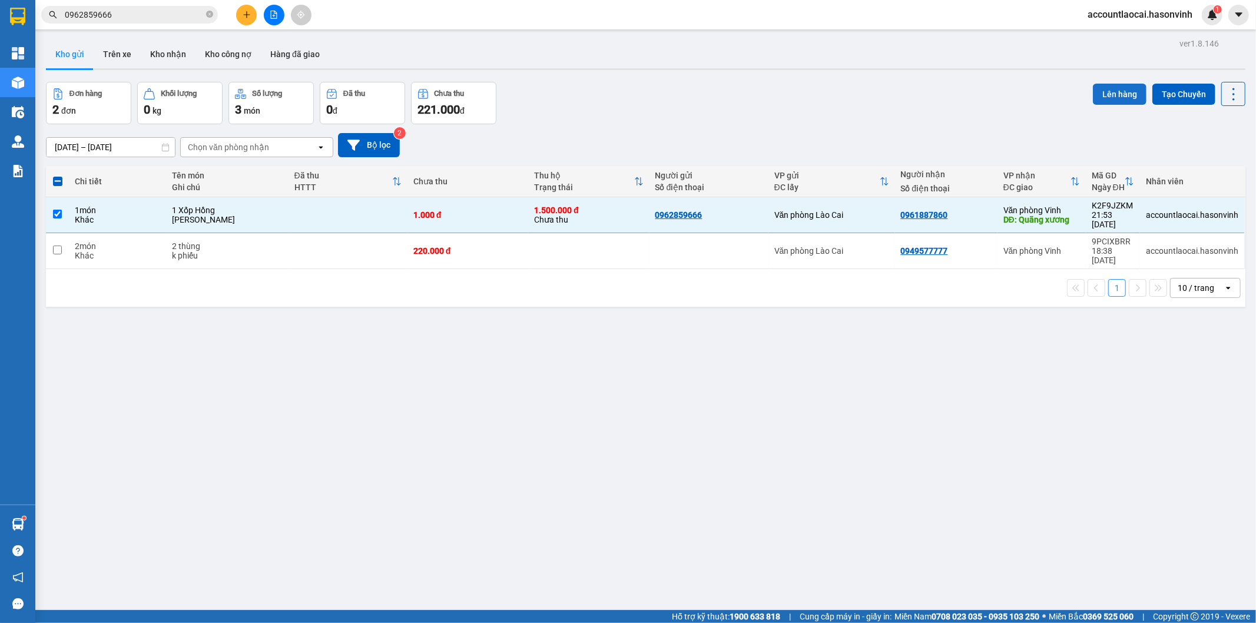
click at [1116, 91] on button "Lên hàng" at bounding box center [1120, 94] width 54 height 21
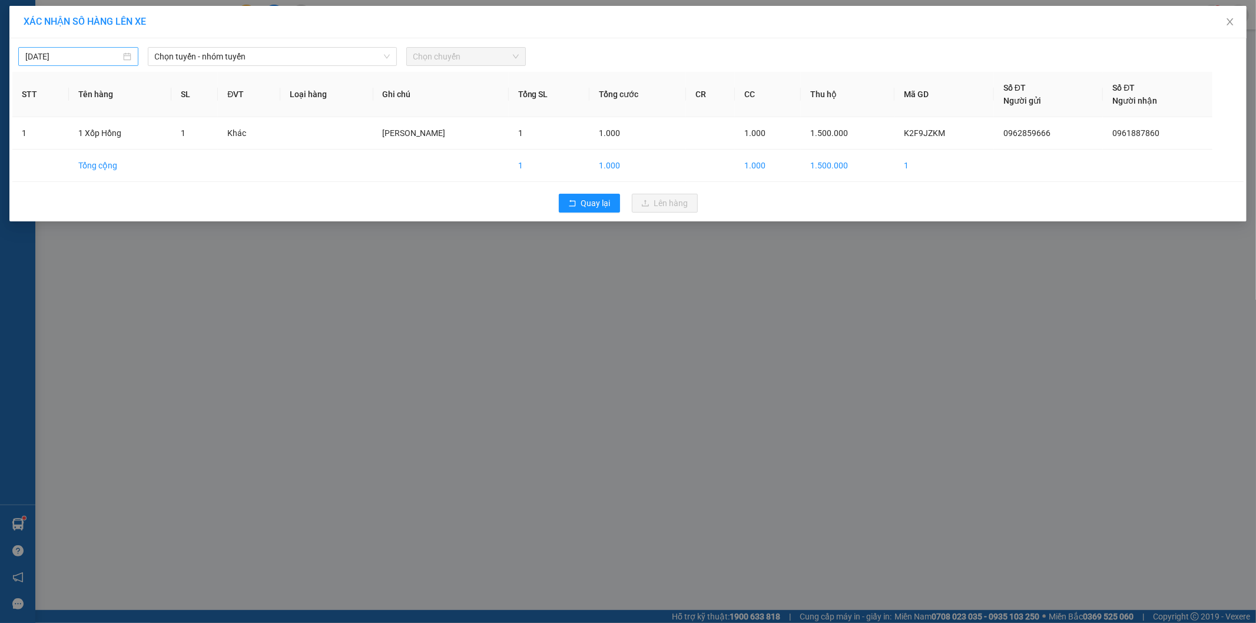
click at [128, 57] on div "[DATE]" at bounding box center [78, 56] width 106 height 13
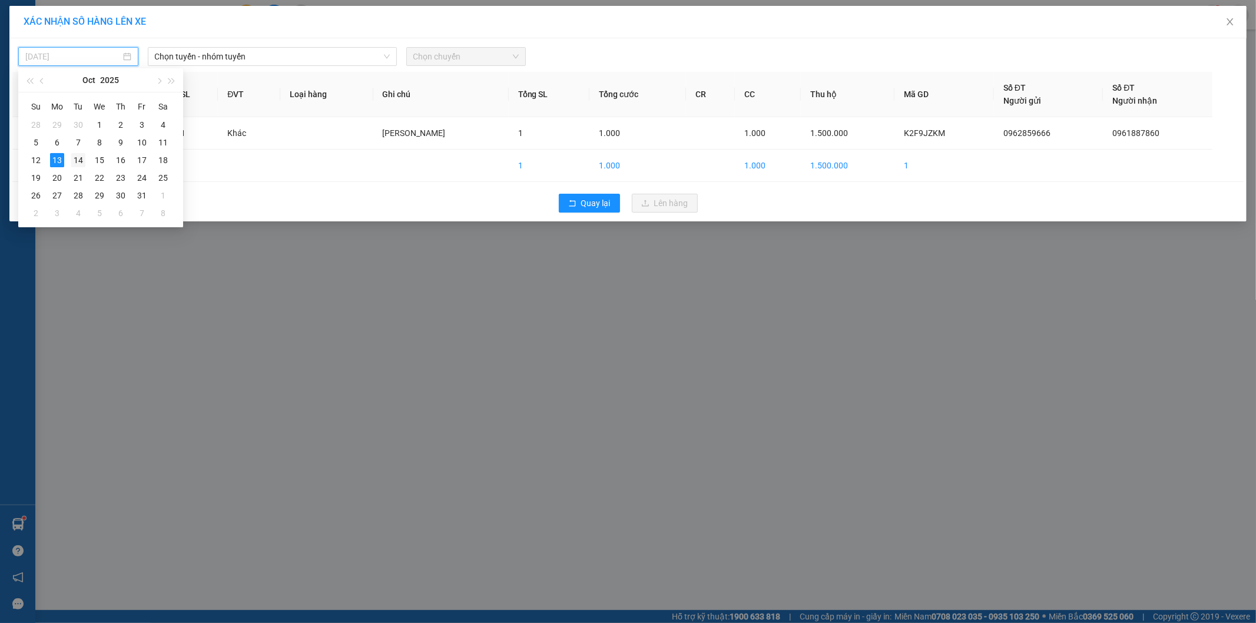
click at [79, 153] on div "14" at bounding box center [78, 160] width 14 height 14
type input "[DATE]"
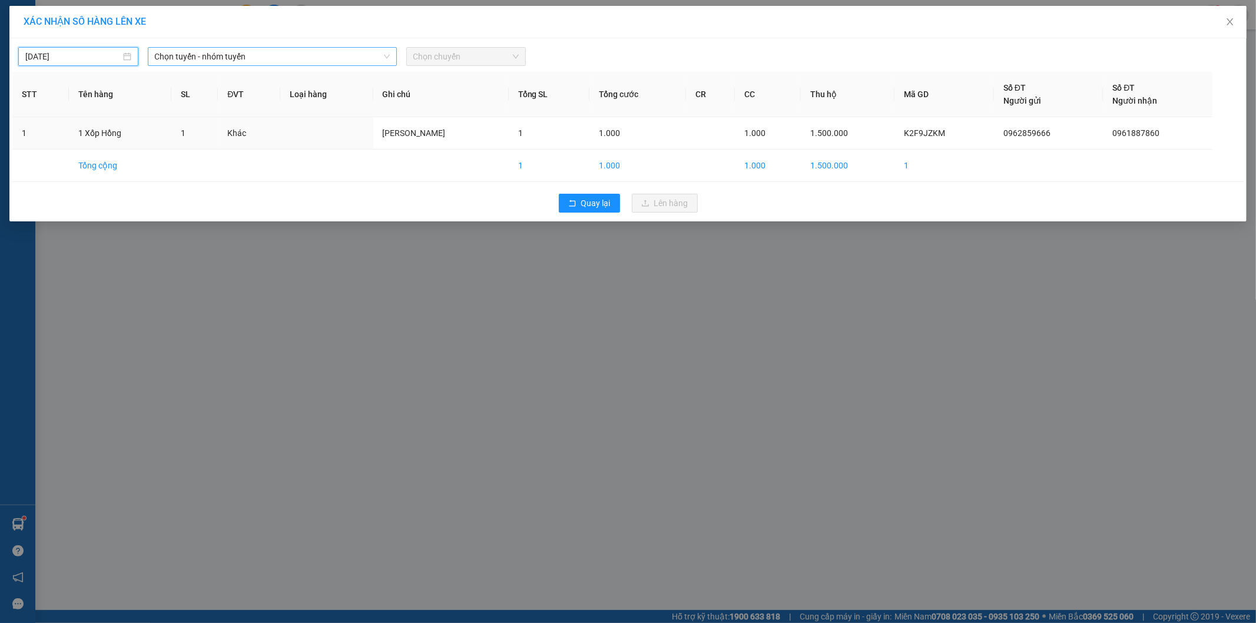
click at [261, 59] on span "Chọn tuyến - nhóm tuyến" at bounding box center [272, 57] width 235 height 18
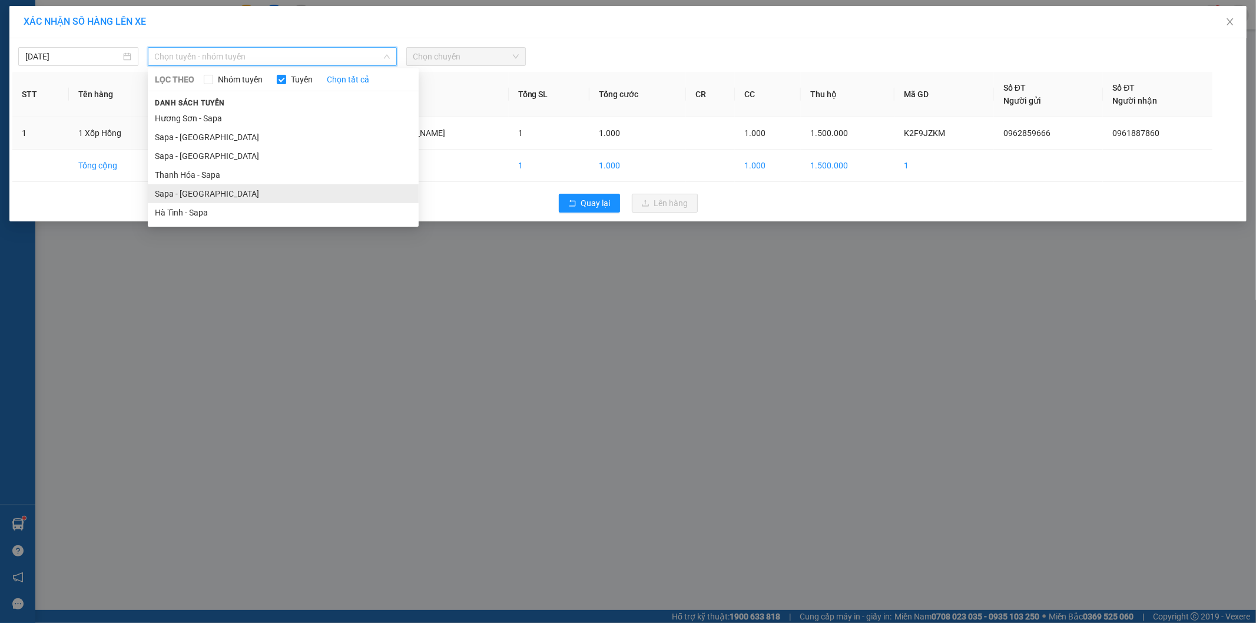
click at [196, 190] on li "Sapa - [GEOGRAPHIC_DATA]" at bounding box center [283, 193] width 271 height 19
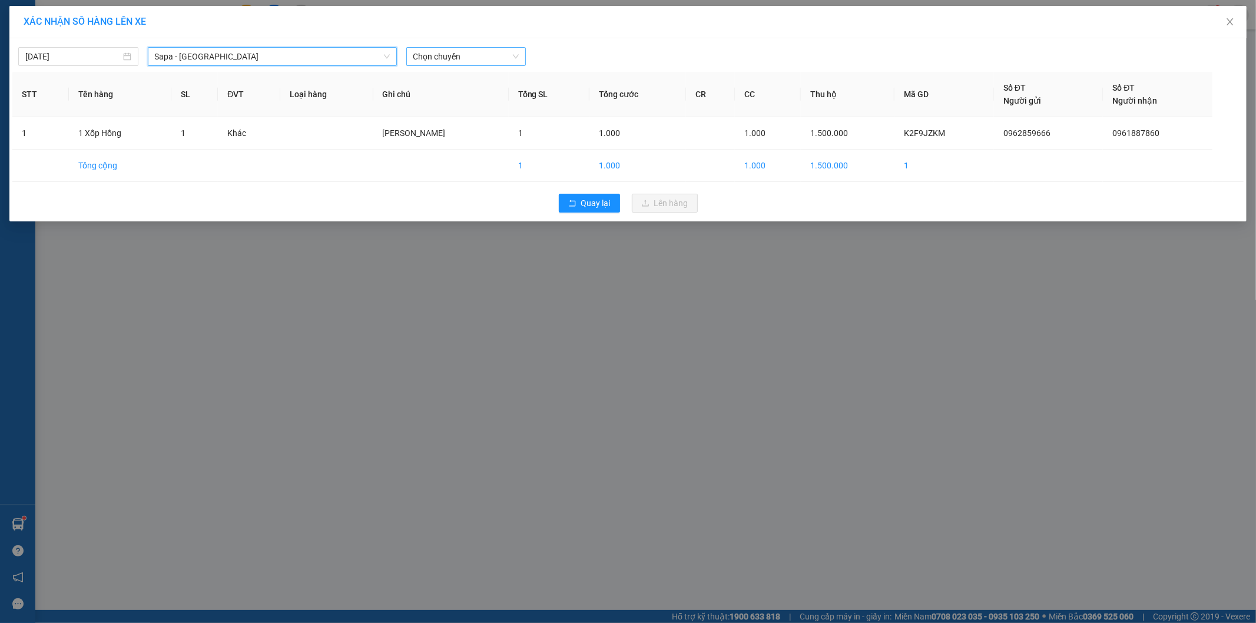
click at [493, 54] on span "Chọn chuyến" at bounding box center [466, 57] width 106 height 18
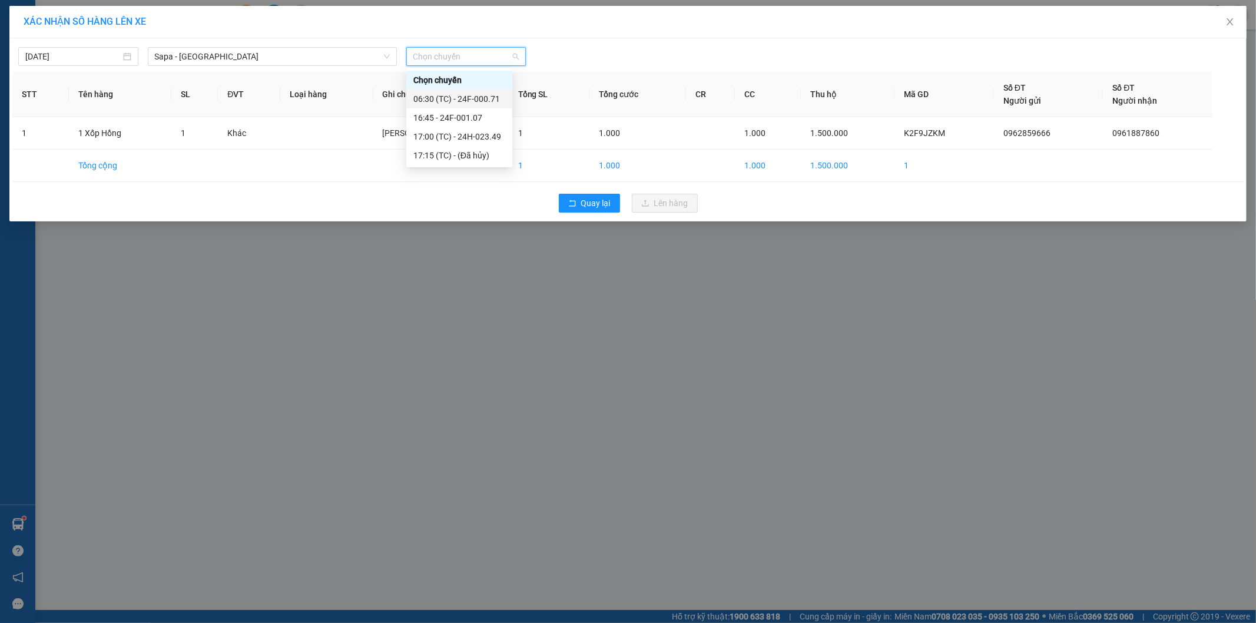
click at [463, 97] on div "06:30 (TC) - 24F-000.71" at bounding box center [459, 98] width 92 height 13
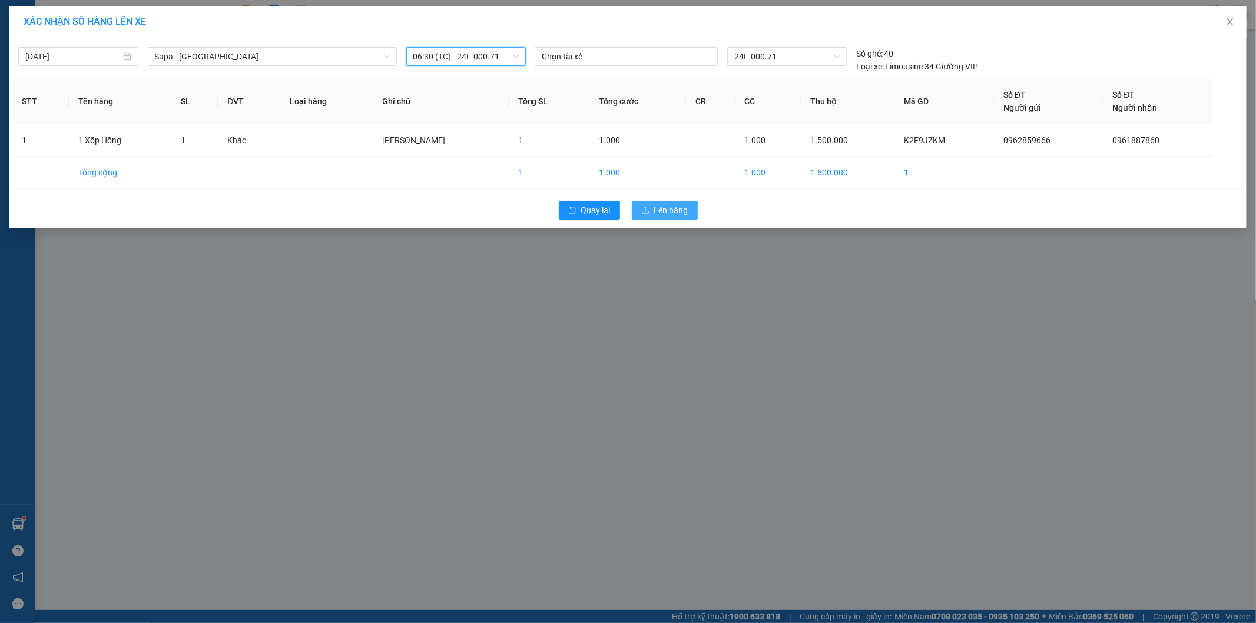
click at [658, 212] on span "Lên hàng" at bounding box center [671, 210] width 34 height 13
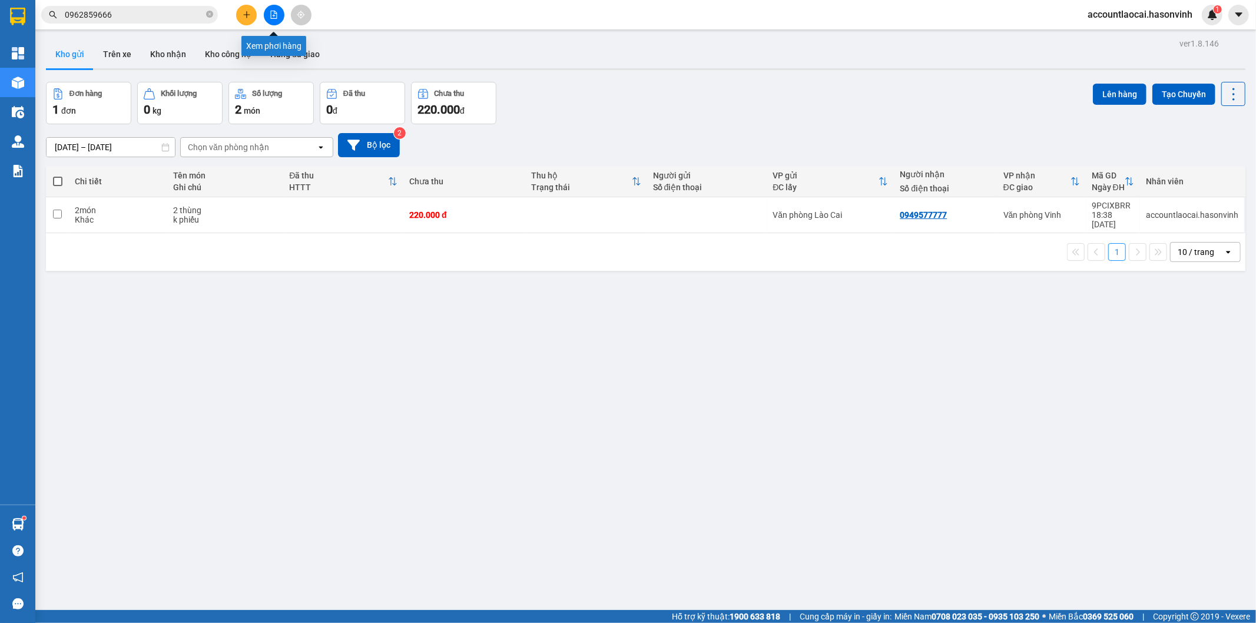
click at [270, 15] on icon "file-add" at bounding box center [274, 15] width 8 height 8
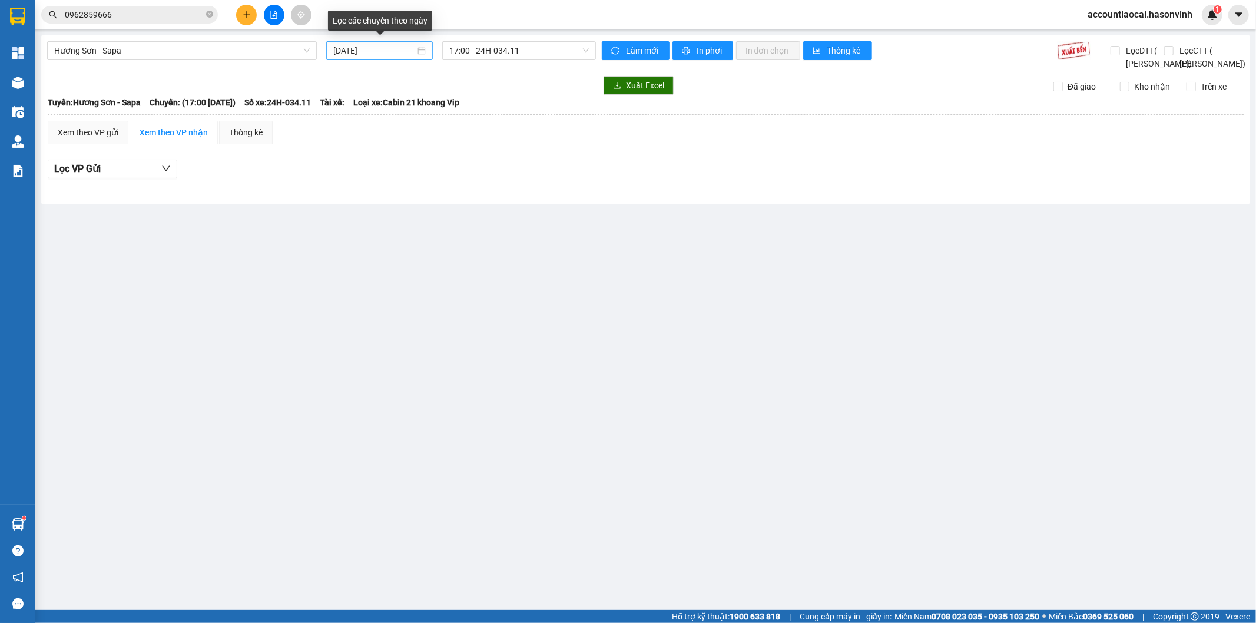
click at [425, 49] on div "[DATE]" at bounding box center [379, 50] width 92 height 13
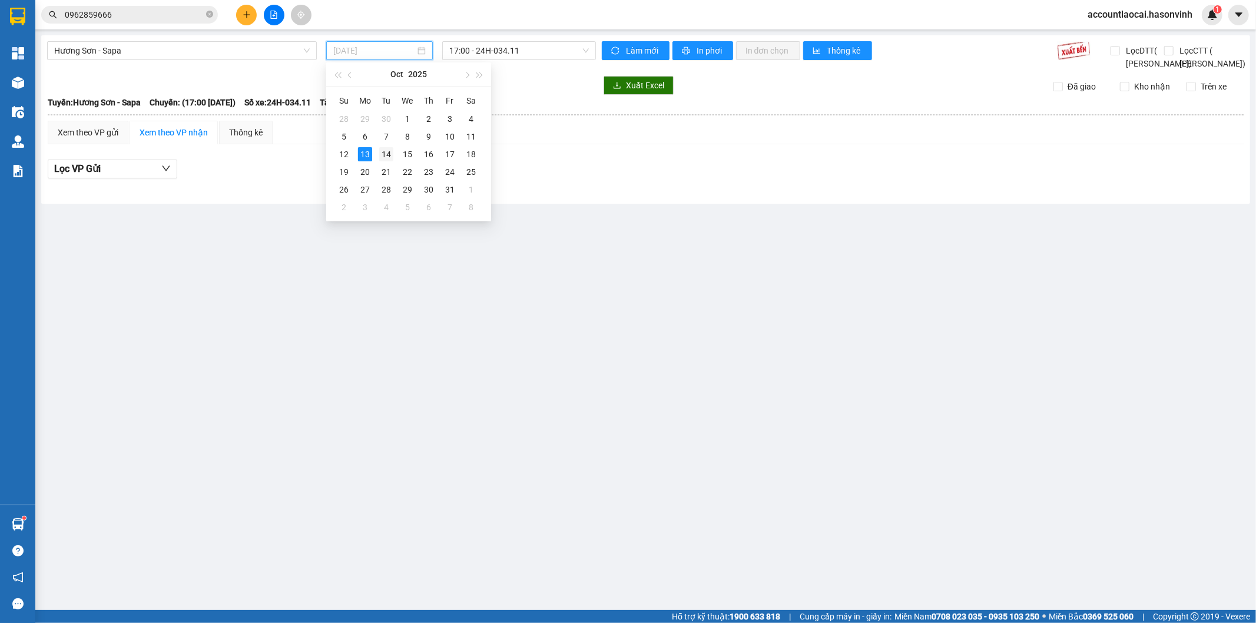
click at [386, 153] on div "14" at bounding box center [386, 154] width 14 height 14
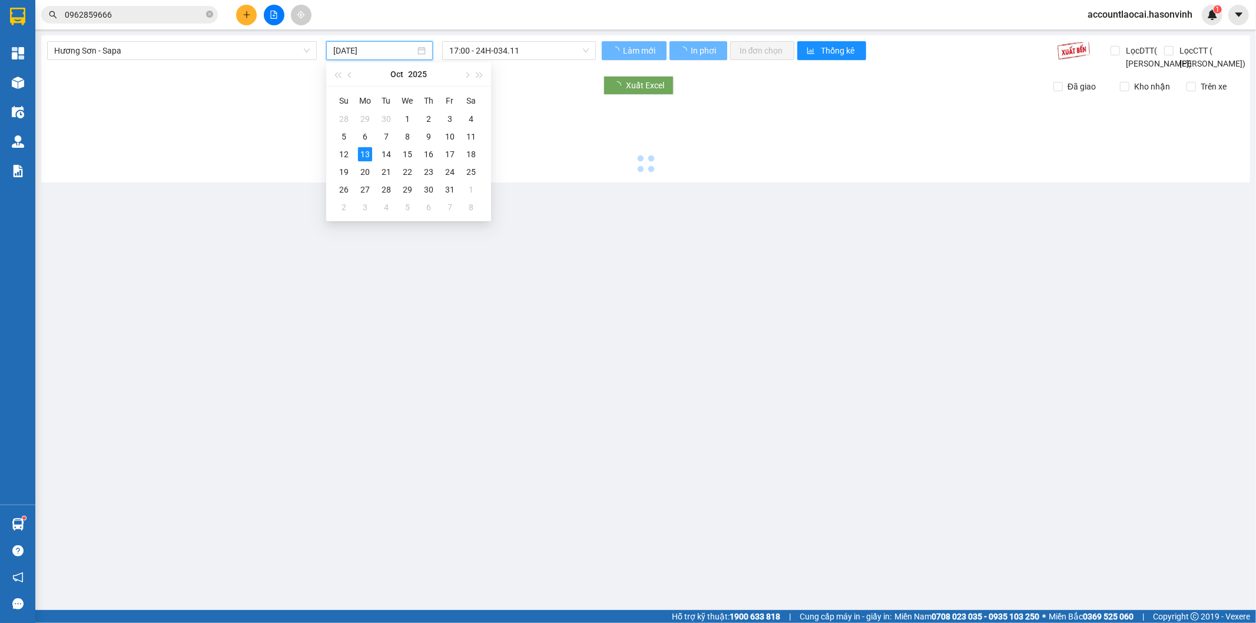
type input "[DATE]"
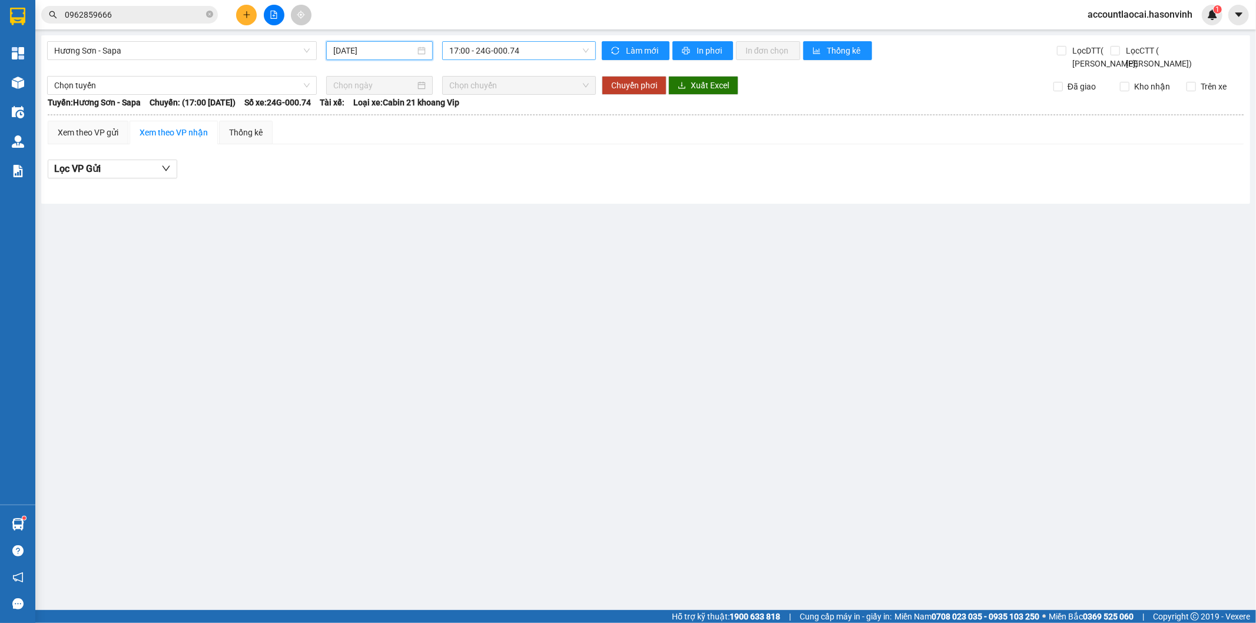
click at [498, 56] on span "17:00 - 24G-000.74" at bounding box center [518, 51] width 139 height 18
click at [102, 54] on span "Hương Sơn - Sapa" at bounding box center [181, 51] width 255 height 18
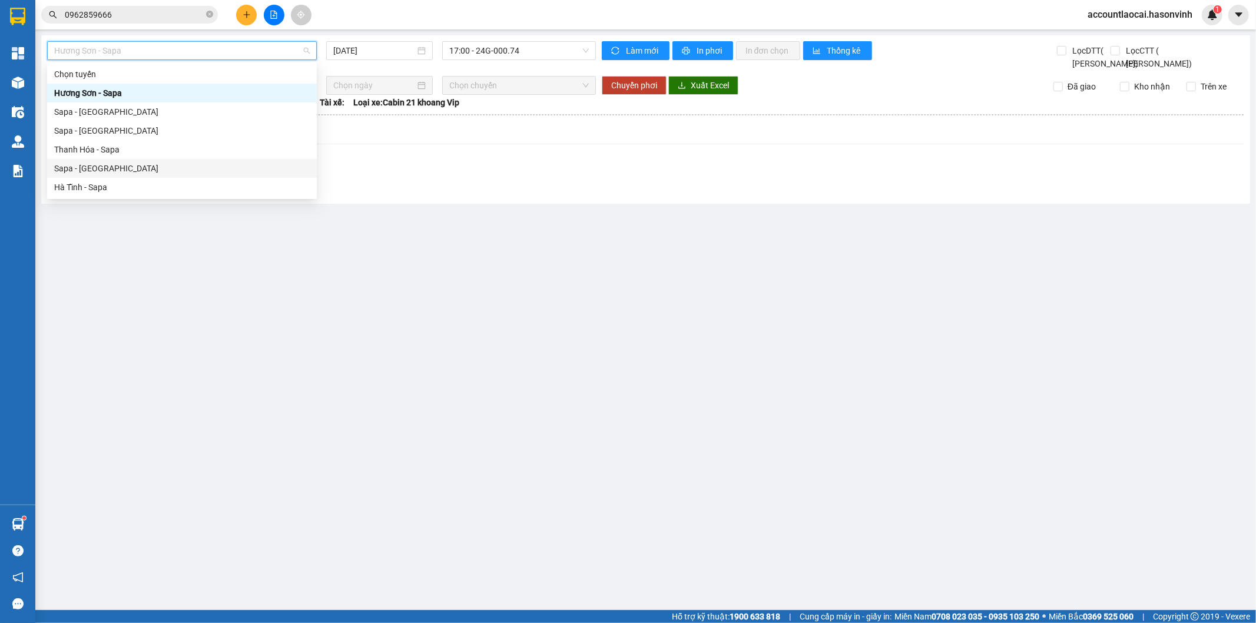
click at [91, 167] on div "Sapa - [GEOGRAPHIC_DATA]" at bounding box center [181, 168] width 255 height 13
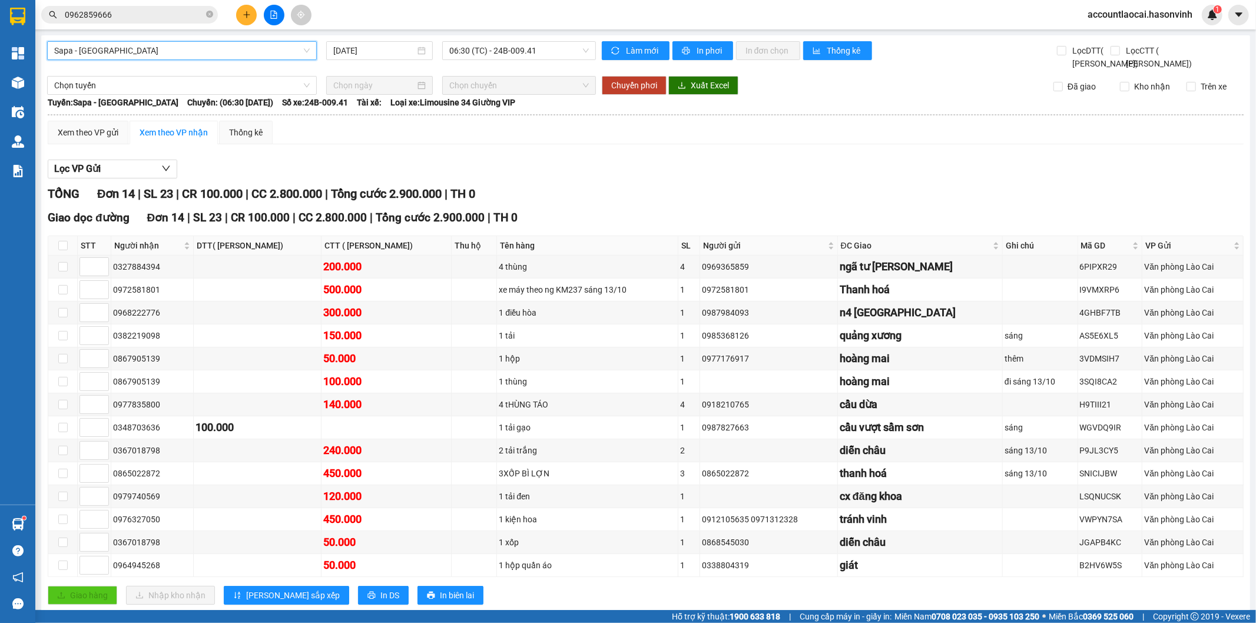
click at [527, 40] on div "Sapa - [GEOGRAPHIC_DATA] Sapa - [GEOGRAPHIC_DATA] [DATE] 06:30 (TC) - 24B-009.4…" at bounding box center [645, 333] width 1209 height 596
click at [421, 48] on div "[DATE]" at bounding box center [379, 50] width 92 height 13
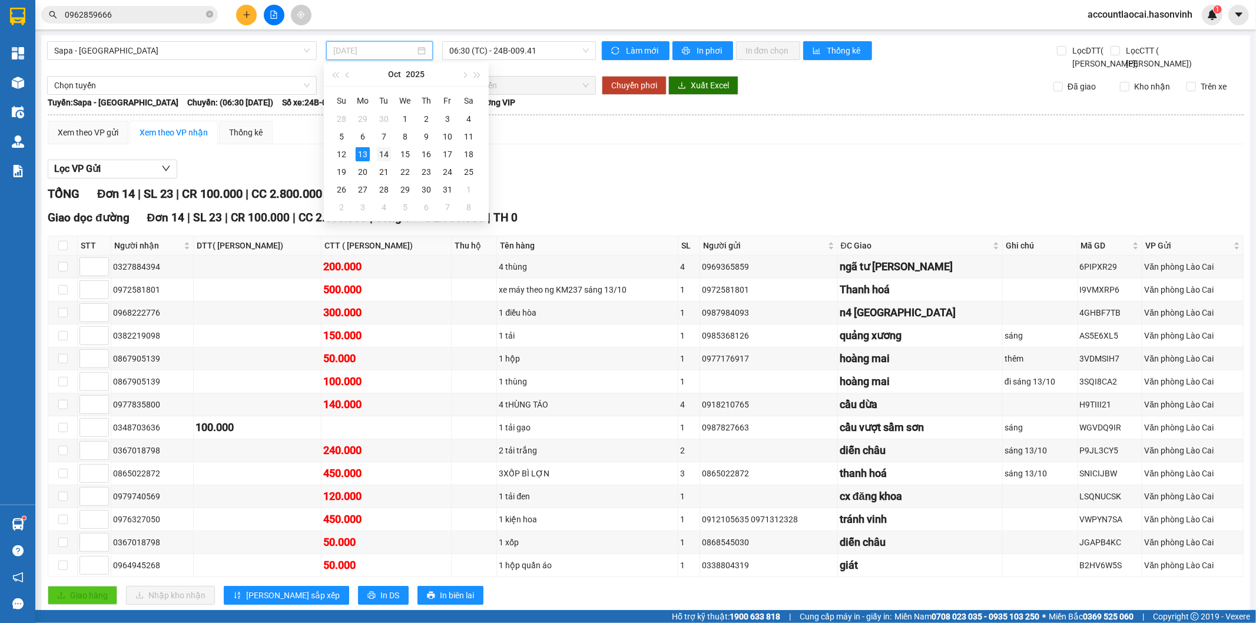
click at [384, 148] on div "14" at bounding box center [384, 154] width 14 height 14
type input "[DATE]"
